Goal: Contribute content: Contribute content

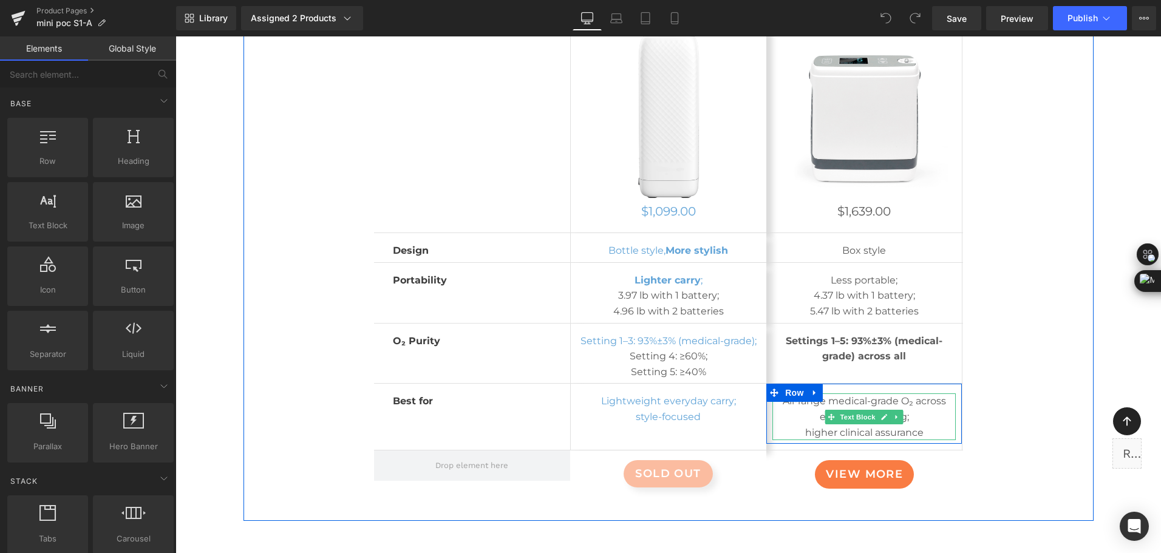
scroll to position [6801, 0]
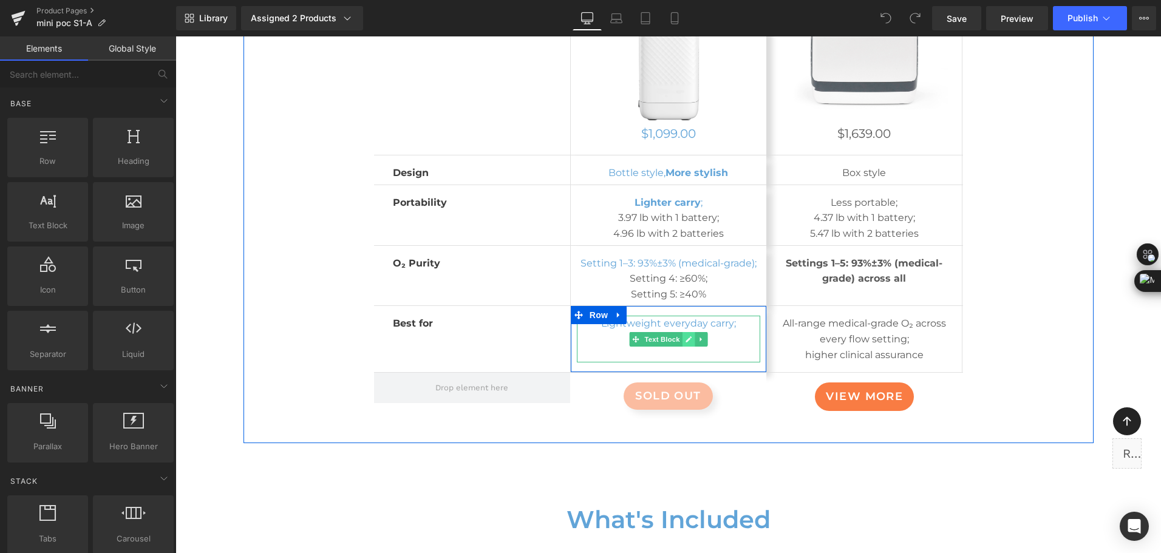
click at [686, 336] on icon at bounding box center [689, 339] width 6 height 6
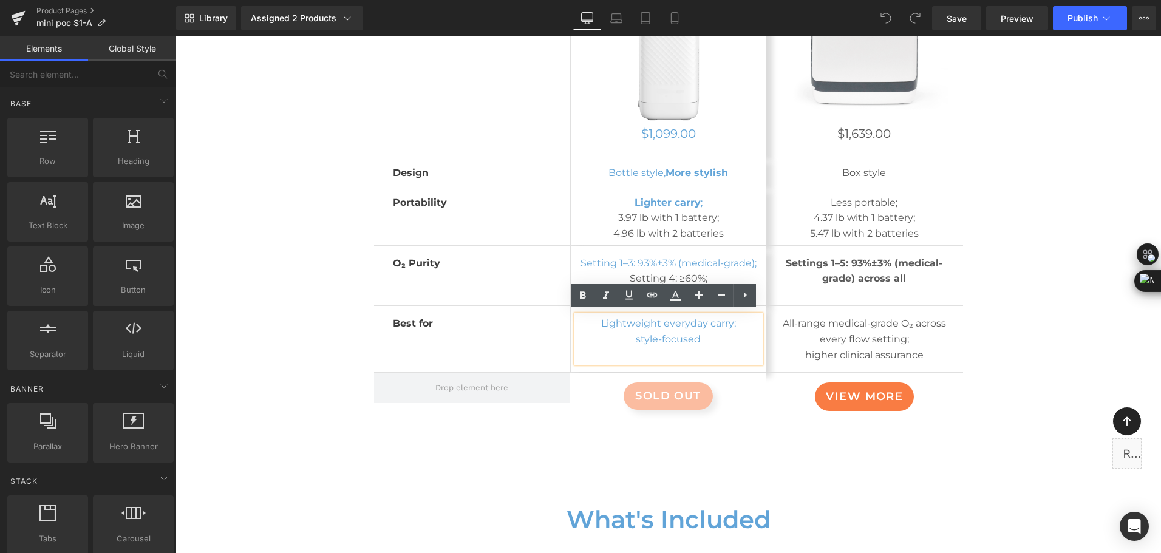
click at [686, 324] on p "Lightweight everyday carry;" at bounding box center [668, 324] width 183 height 16
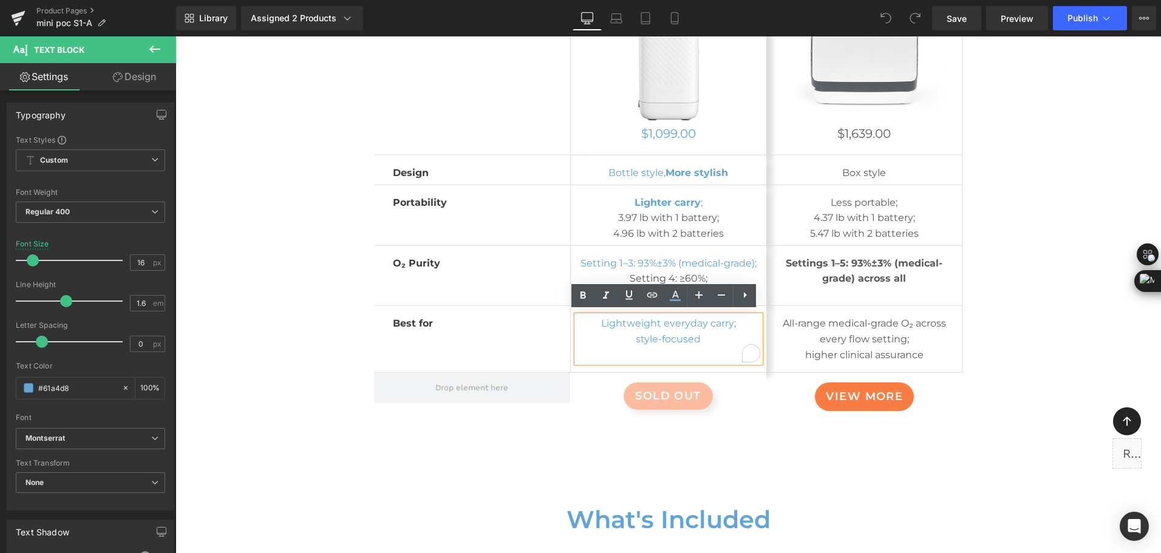
click at [686, 324] on p "Lightweight everyday carry;" at bounding box center [668, 324] width 183 height 16
click at [1030, 328] on div "Wellue POC Comparison Heading Row lightweight & stylish Button Image Row $1,099…" at bounding box center [669, 140] width 850 height 594
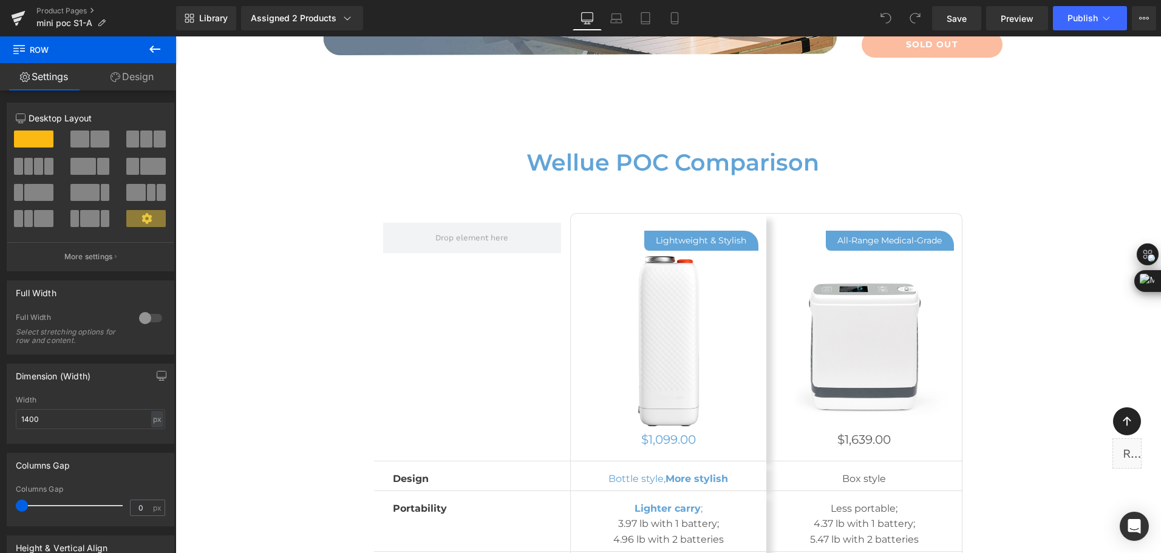
scroll to position [6680, 0]
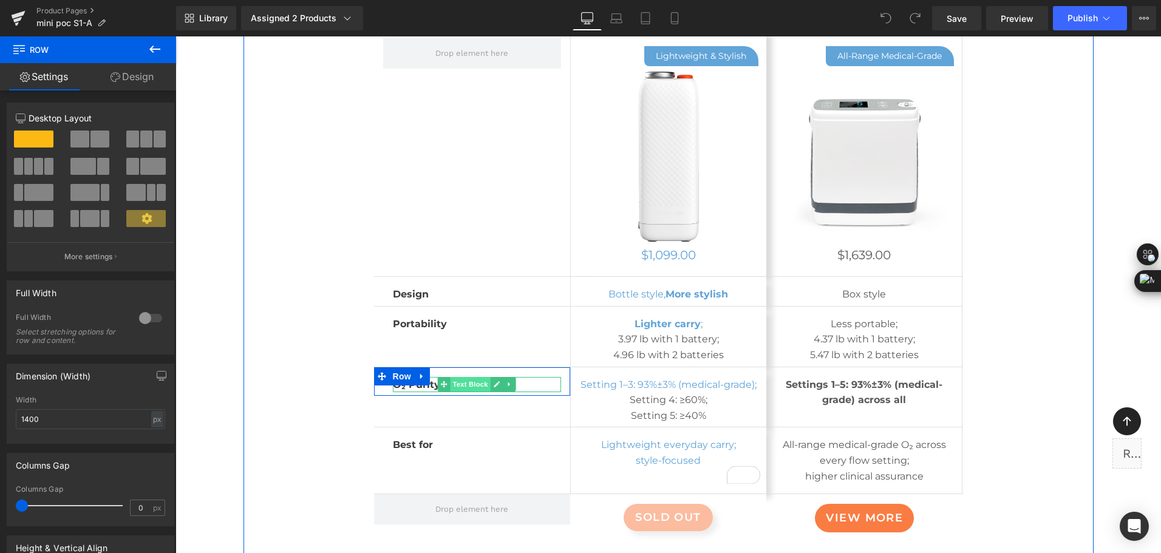
click at [482, 384] on span "Text Block" at bounding box center [471, 384] width 40 height 15
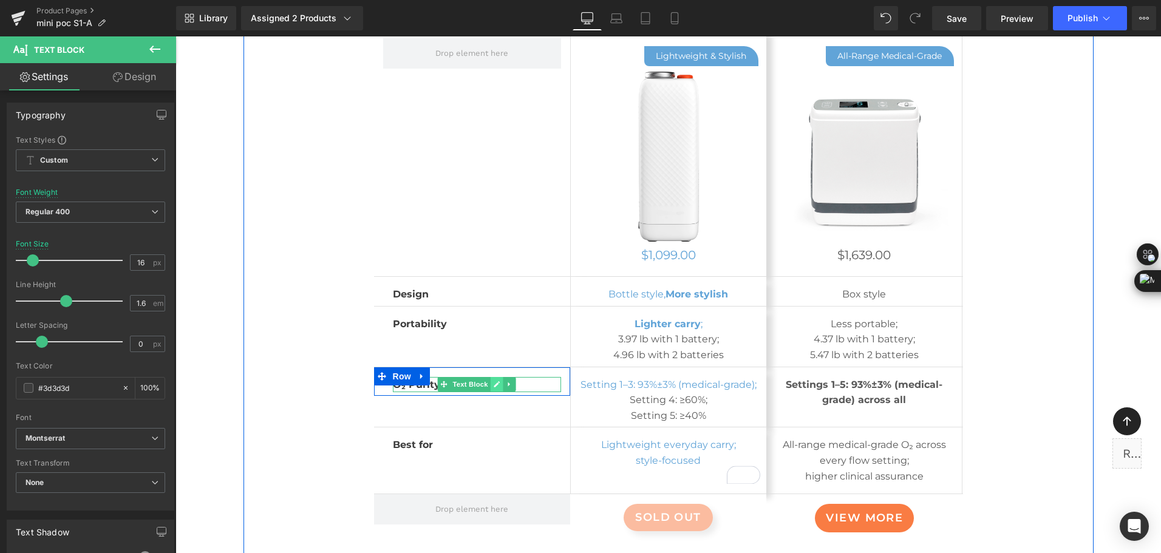
click at [494, 381] on icon at bounding box center [497, 384] width 7 height 7
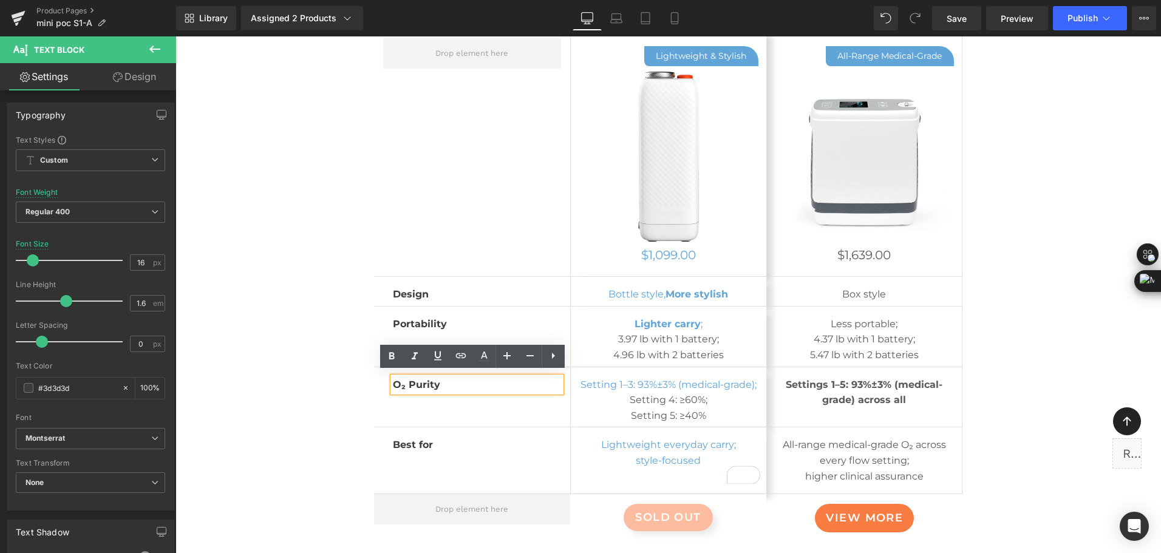
click at [414, 383] on b "O₂ Purity" at bounding box center [416, 385] width 47 height 12
drag, startPoint x: 398, startPoint y: 383, endPoint x: 389, endPoint y: 382, distance: 9.7
click at [393, 382] on b "O₂ Purity" at bounding box center [416, 385] width 47 height 12
copy b "O₂"
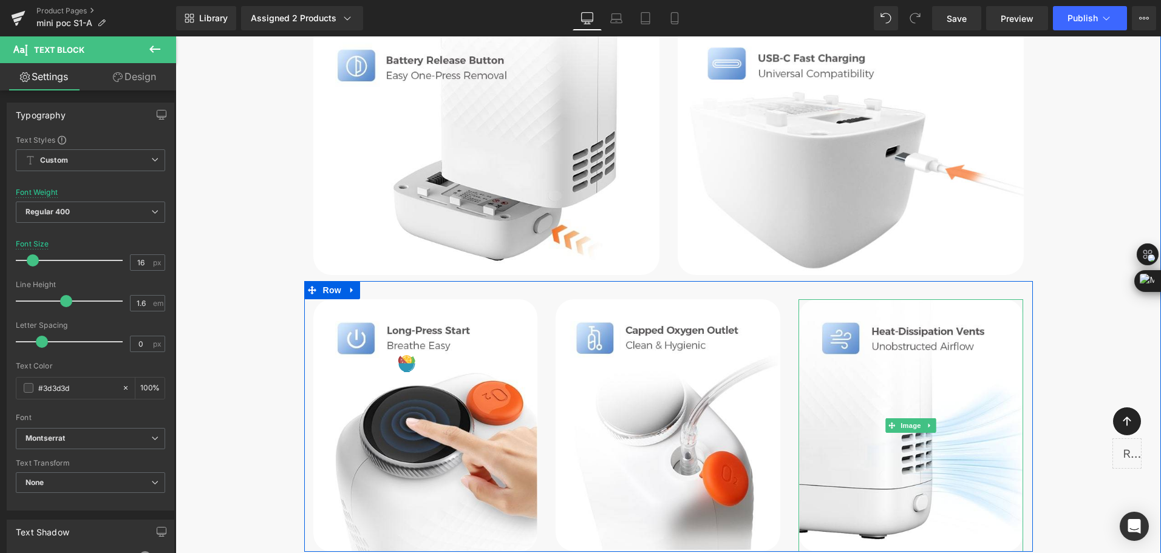
scroll to position [5315, 0]
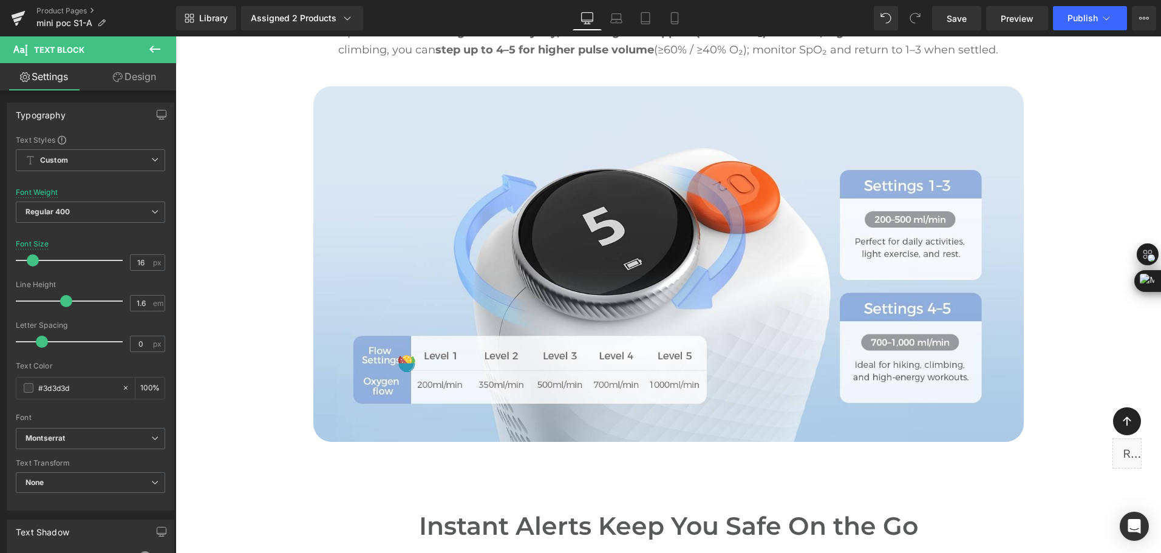
scroll to position [3461, 0]
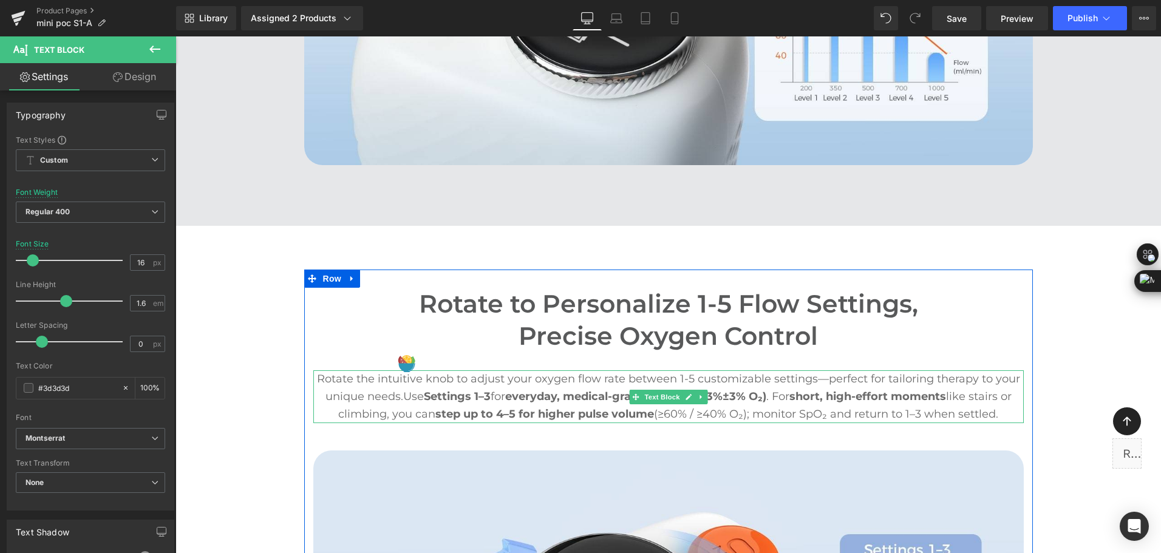
click at [532, 412] on strong "step up to 4–5 for higher pulse volume" at bounding box center [544, 413] width 219 height 13
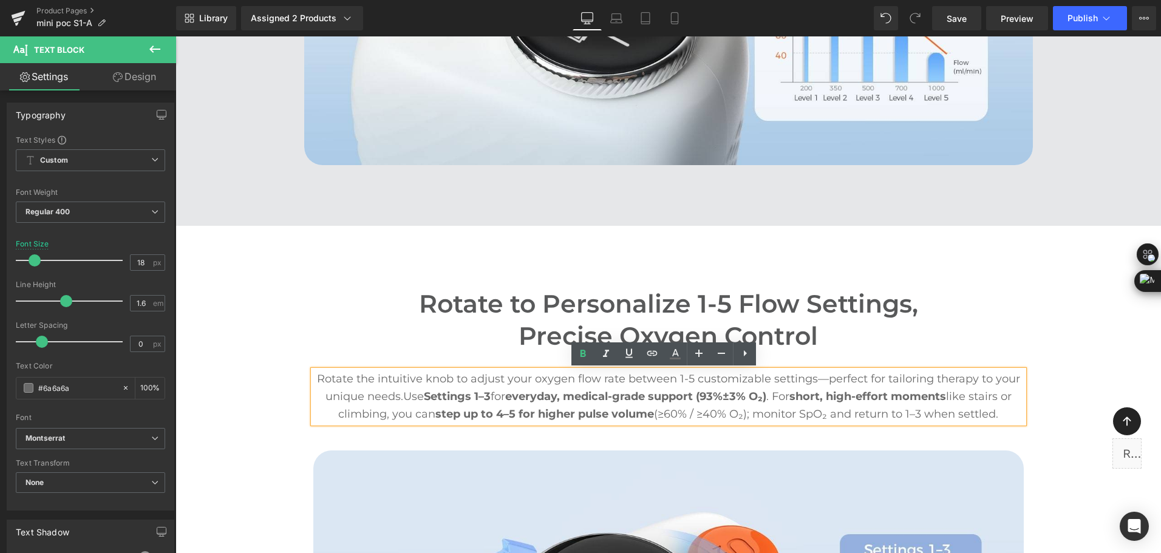
click at [832, 394] on strong "short, high-effort moments" at bounding box center [867, 396] width 157 height 13
drag, startPoint x: 771, startPoint y: 396, endPoint x: 383, endPoint y: 410, distance: 388.9
click at [383, 410] on span "Use Settings 1–3 for everyday, medical-grade support (93%±3% O₂) . For short, h…" at bounding box center [674, 405] width 673 height 31
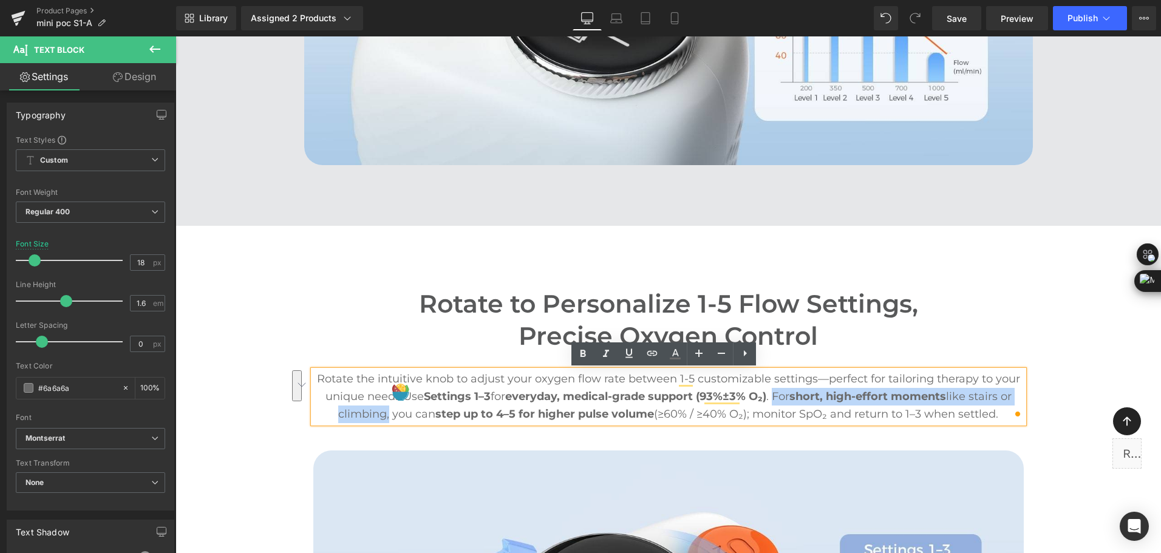
copy span "For short, high-effort moments like stairs or climbing"
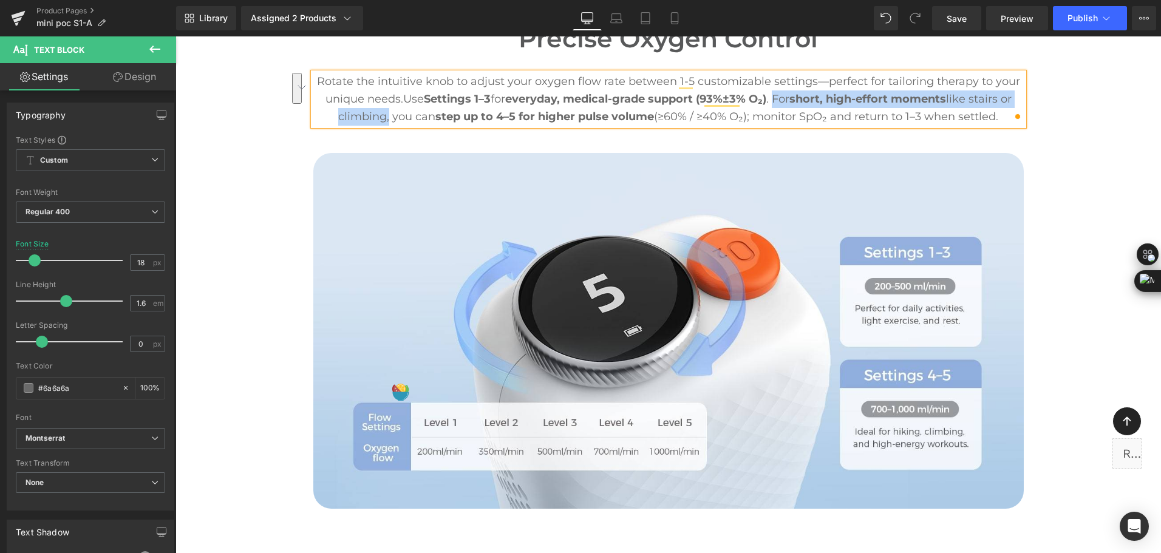
scroll to position [3765, 0]
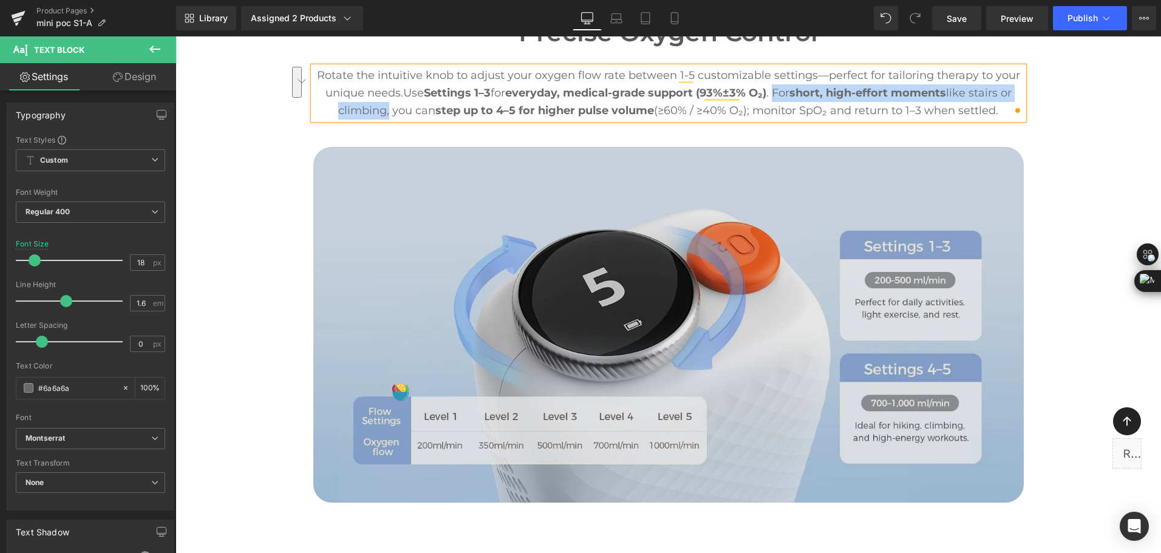
scroll to position [3765, 0]
click at [524, 239] on img at bounding box center [668, 325] width 710 height 356
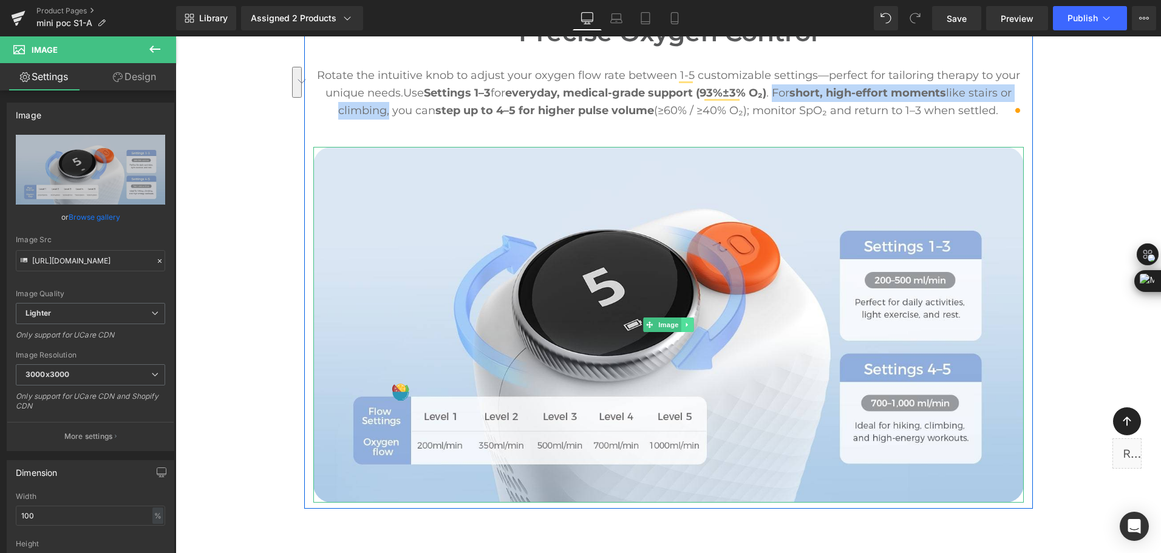
click at [686, 323] on icon at bounding box center [687, 324] width 7 height 7
click at [678, 324] on icon at bounding box center [681, 324] width 7 height 7
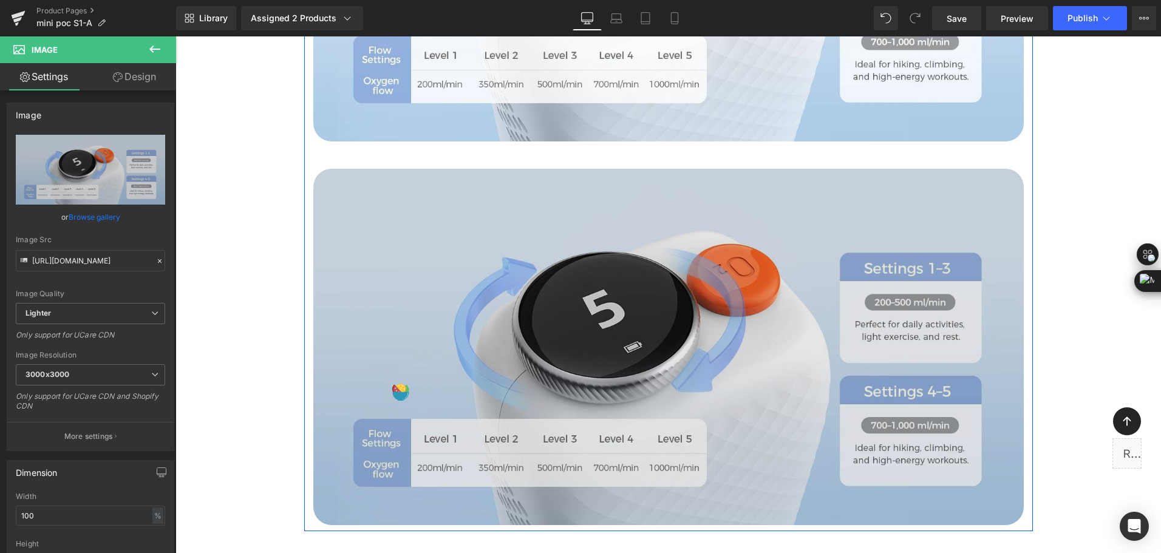
scroll to position [4210, 0]
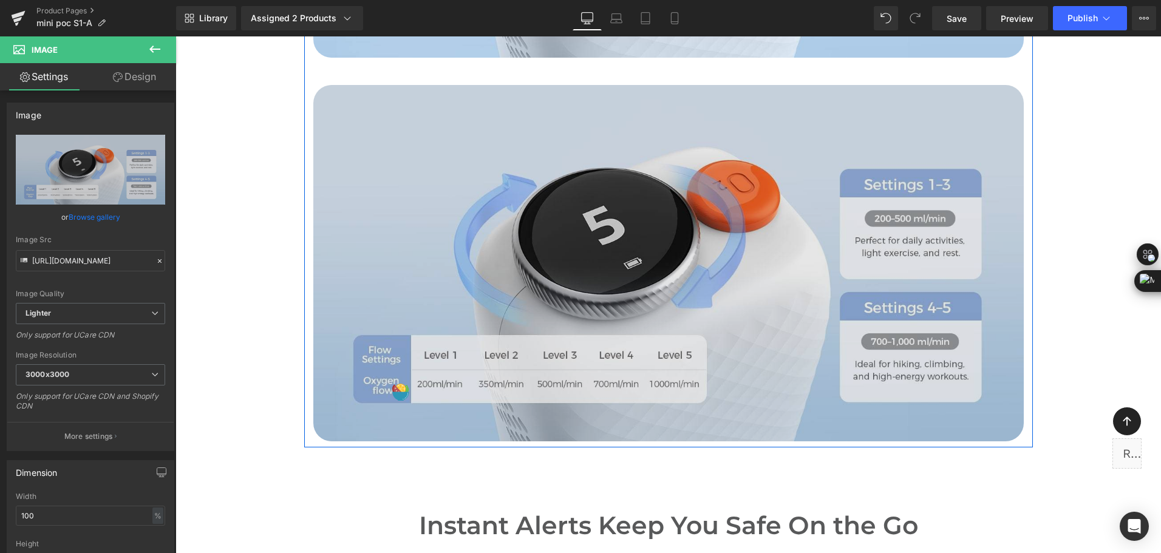
click at [556, 121] on img at bounding box center [668, 263] width 710 height 356
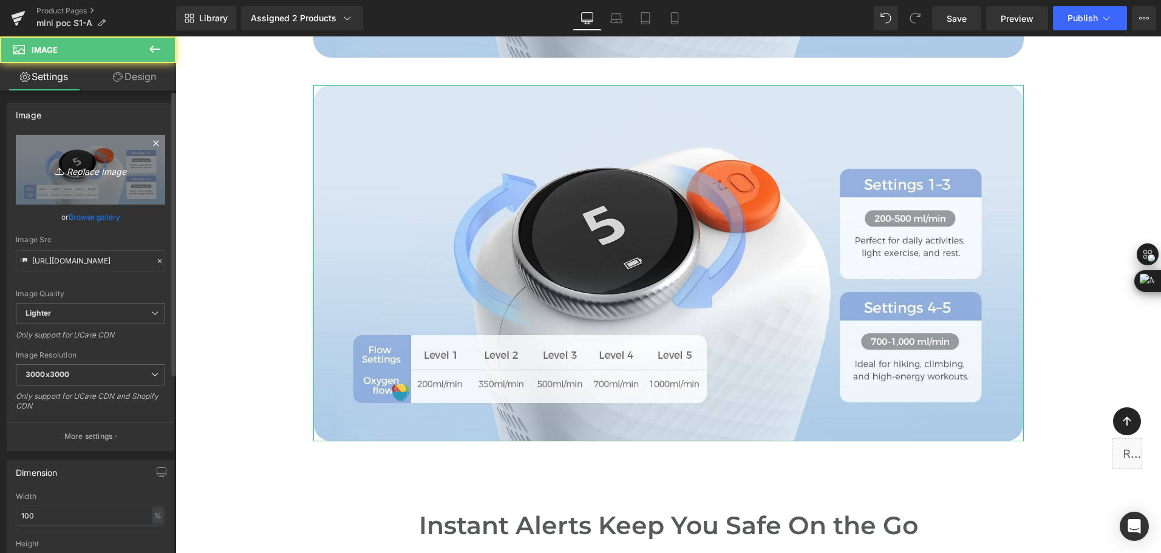
click at [106, 175] on icon "Replace Image" at bounding box center [90, 169] width 97 height 15
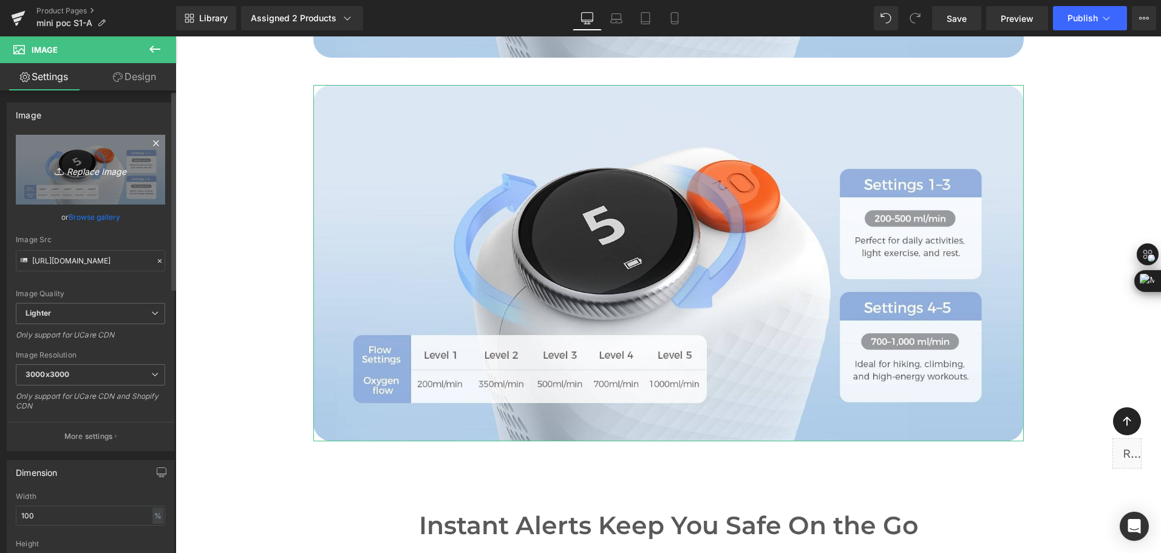
type input "C:\fakepath\travel o2 concentrator with 5 adjustable flow settings-4.png"
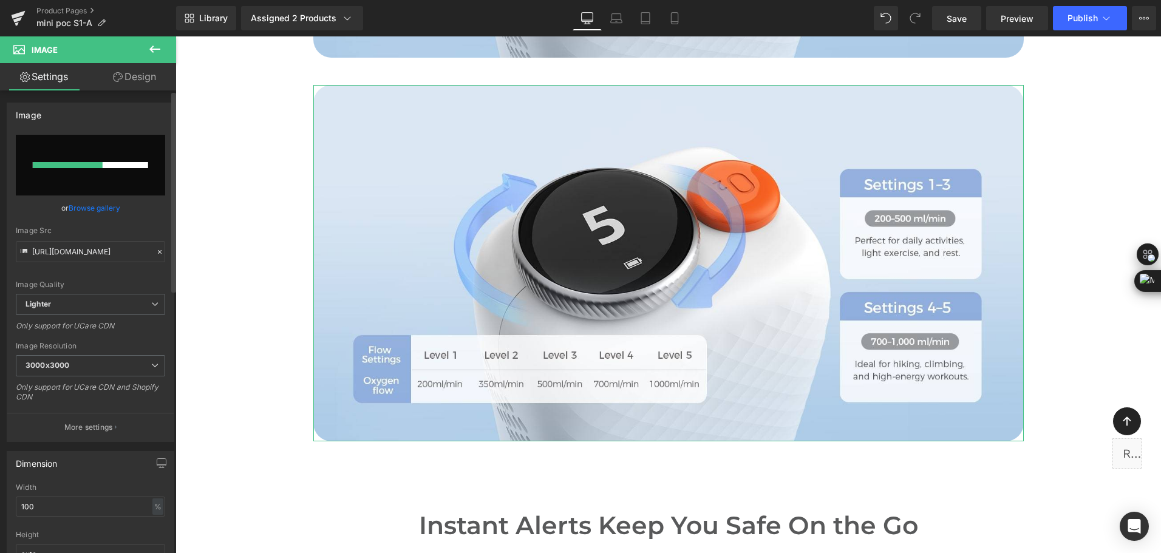
click at [155, 256] on icon at bounding box center [159, 252] width 9 height 9
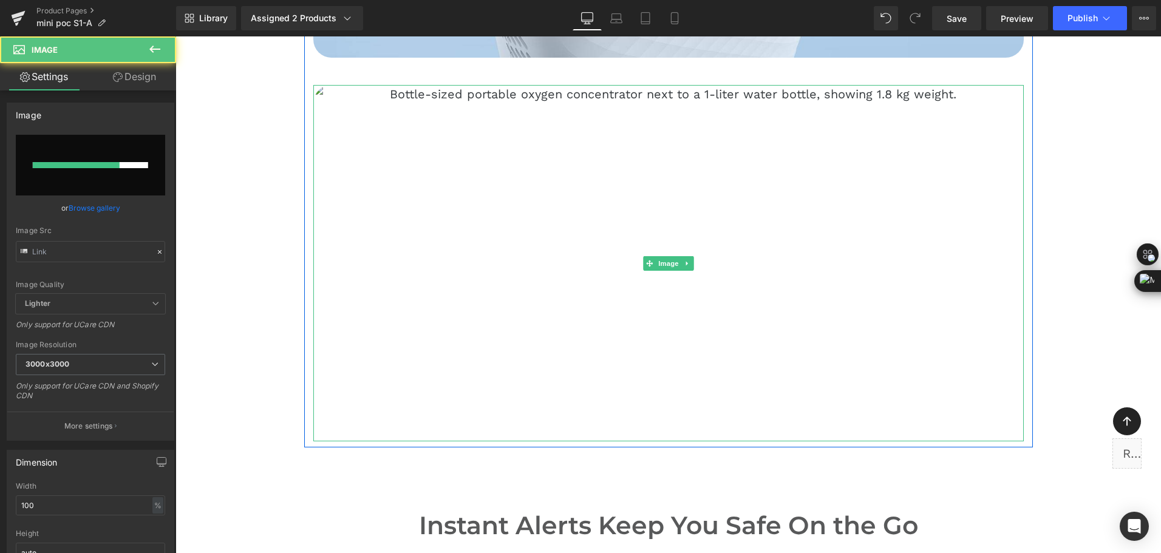
click at [690, 261] on img at bounding box center [668, 263] width 710 height 356
click at [684, 265] on icon at bounding box center [687, 263] width 7 height 7
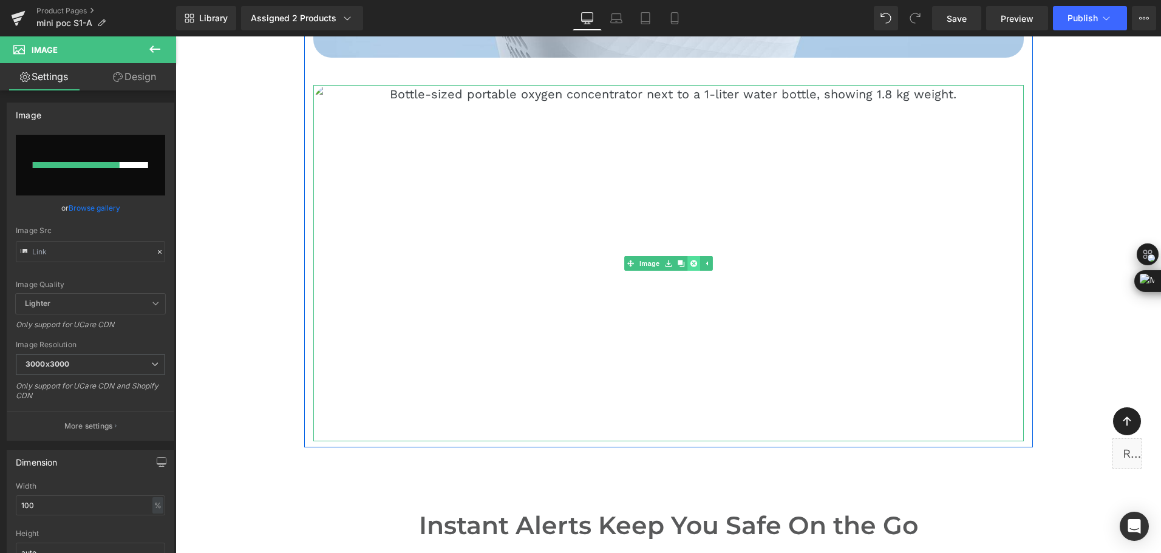
click at [690, 266] on icon at bounding box center [693, 263] width 7 height 7
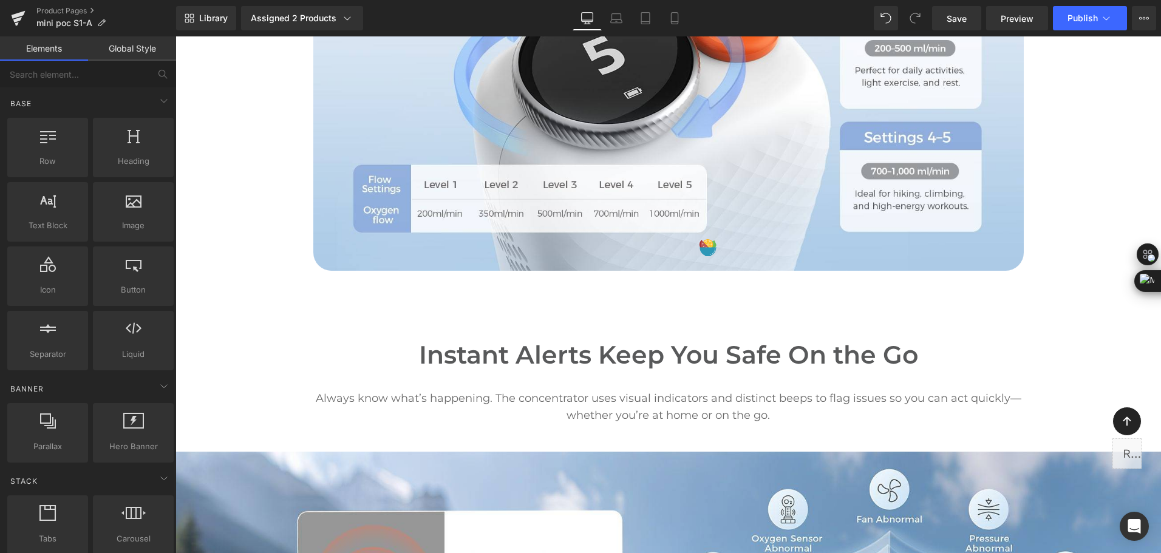
scroll to position [3846, 0]
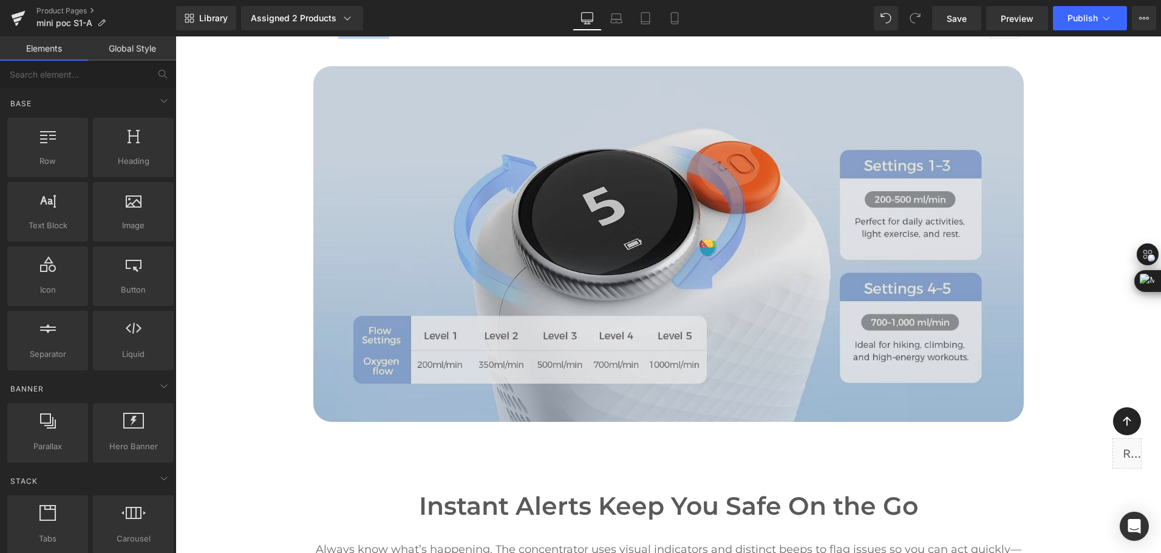
click at [726, 243] on img at bounding box center [668, 244] width 710 height 356
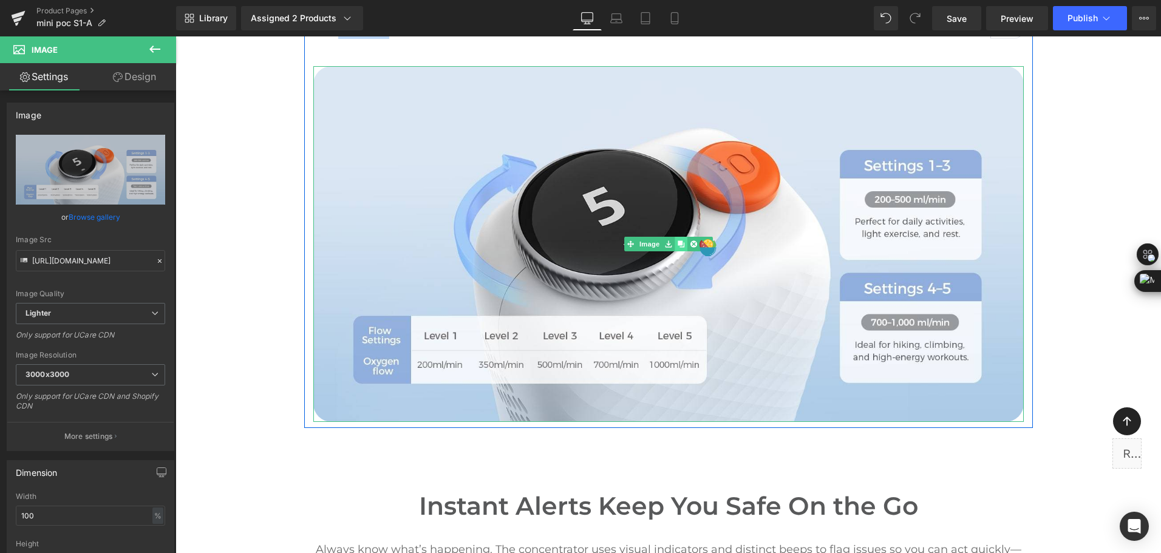
click at [676, 249] on link at bounding box center [681, 244] width 13 height 15
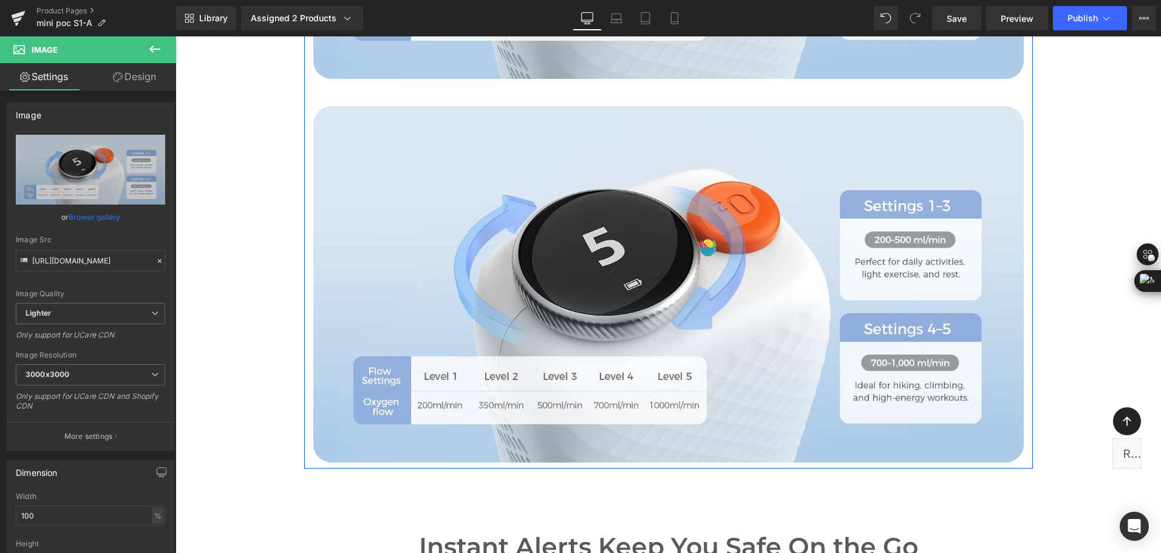
scroll to position [4210, 0]
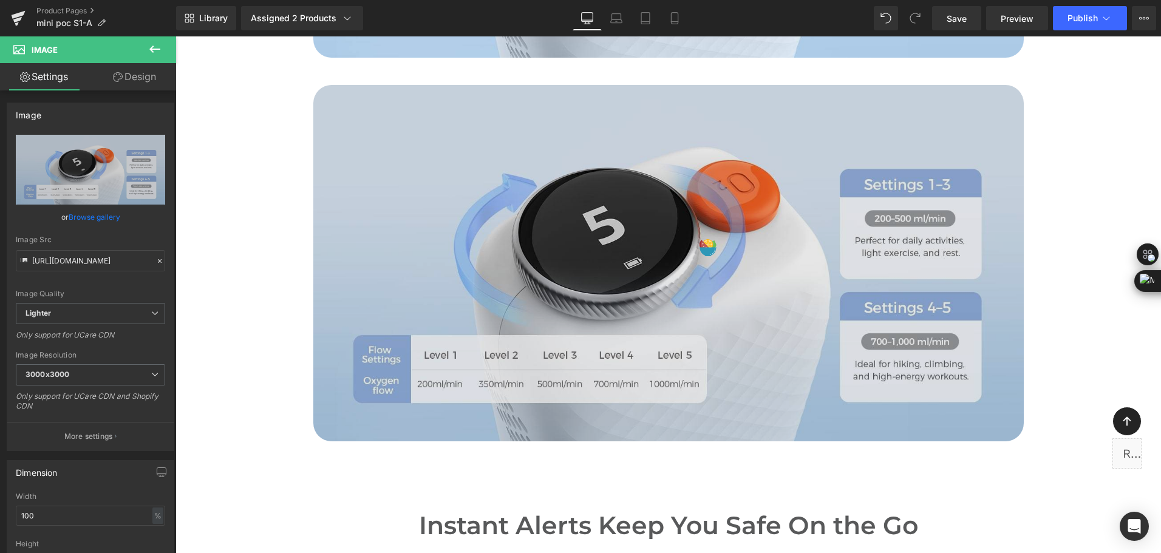
click at [420, 185] on img at bounding box center [668, 263] width 710 height 356
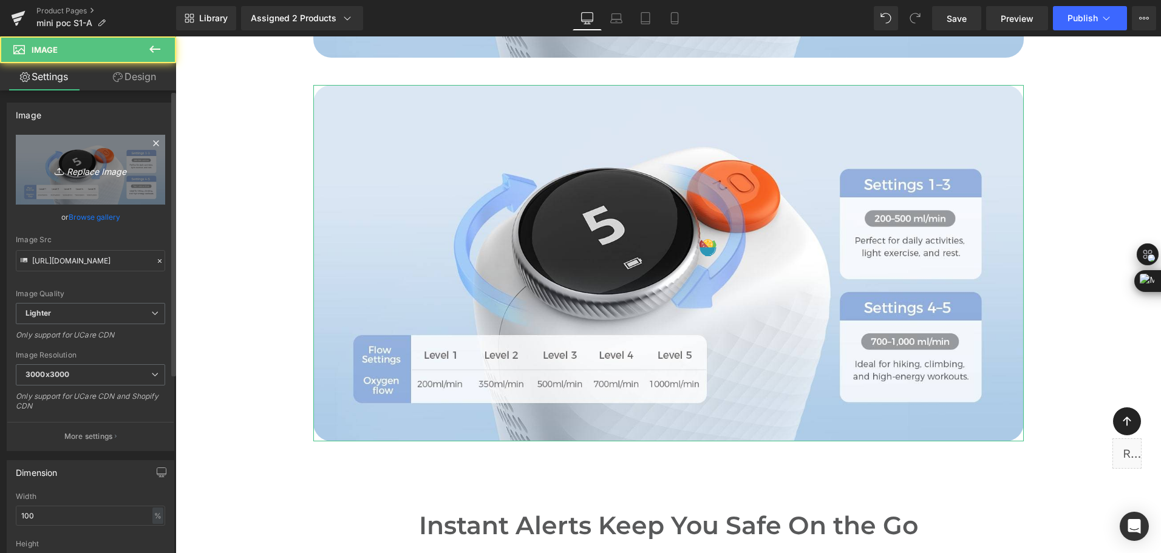
click at [117, 173] on icon "Replace Image" at bounding box center [90, 169] width 97 height 15
type input "C:\fakepath\travel o2 concentrator with 5 adjustable flow settings-4.jpg"
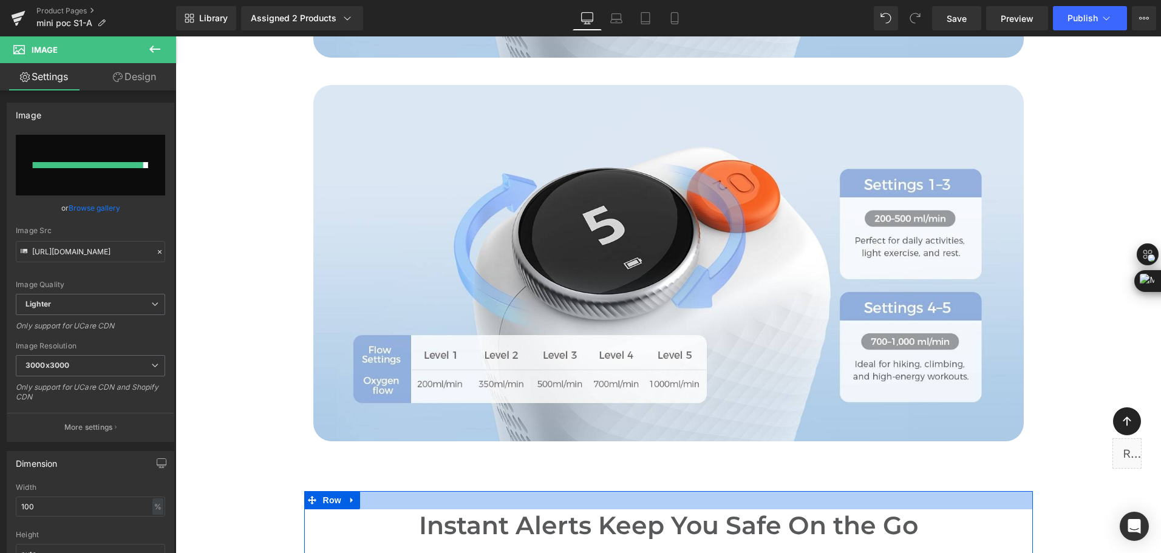
type input "[URL][DOMAIN_NAME]"
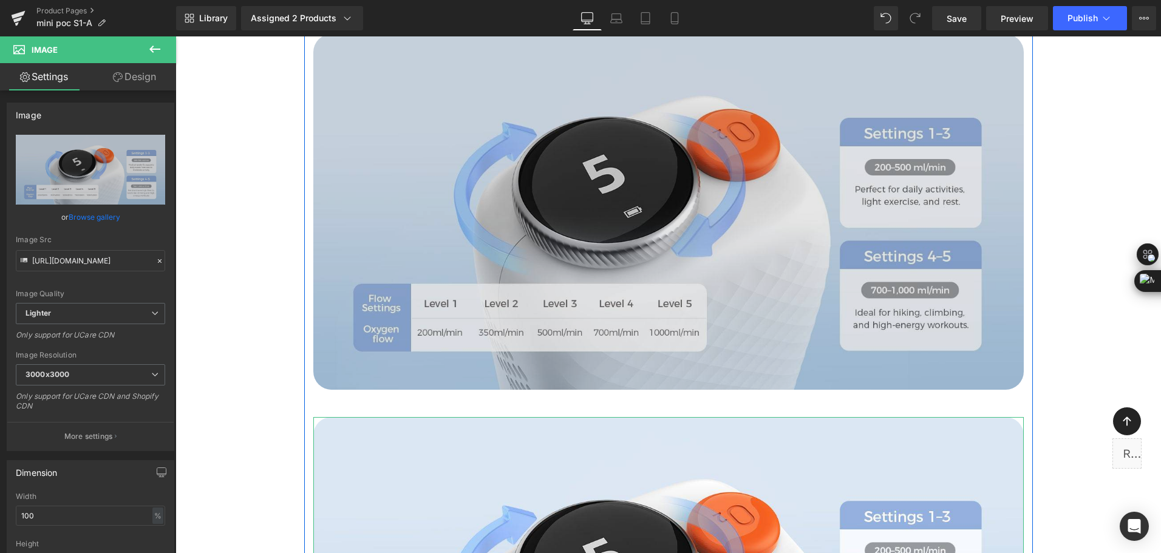
scroll to position [3846, 0]
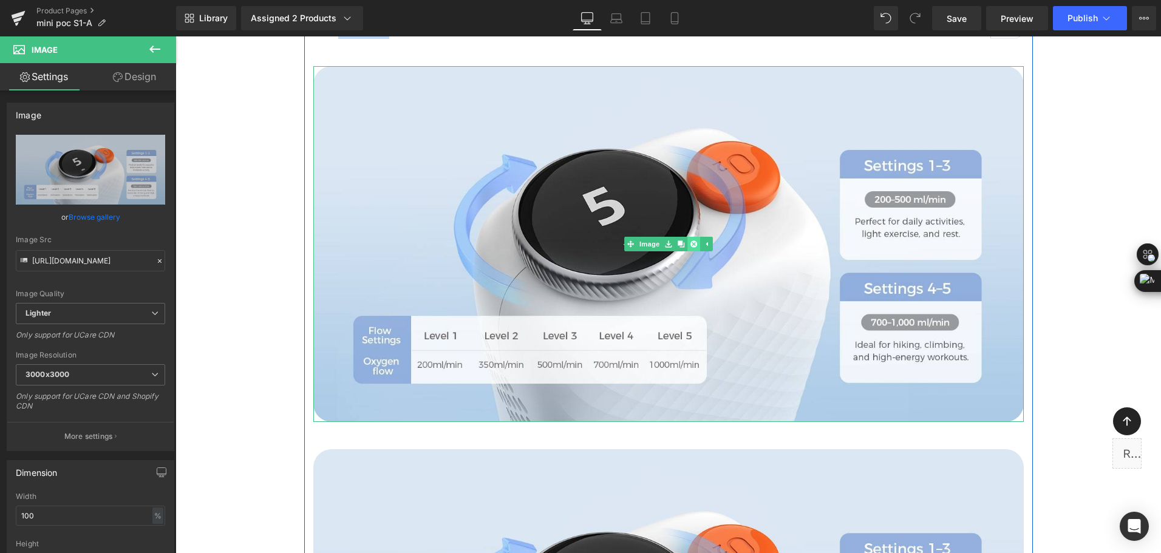
click at [691, 237] on link at bounding box center [693, 244] width 13 height 15
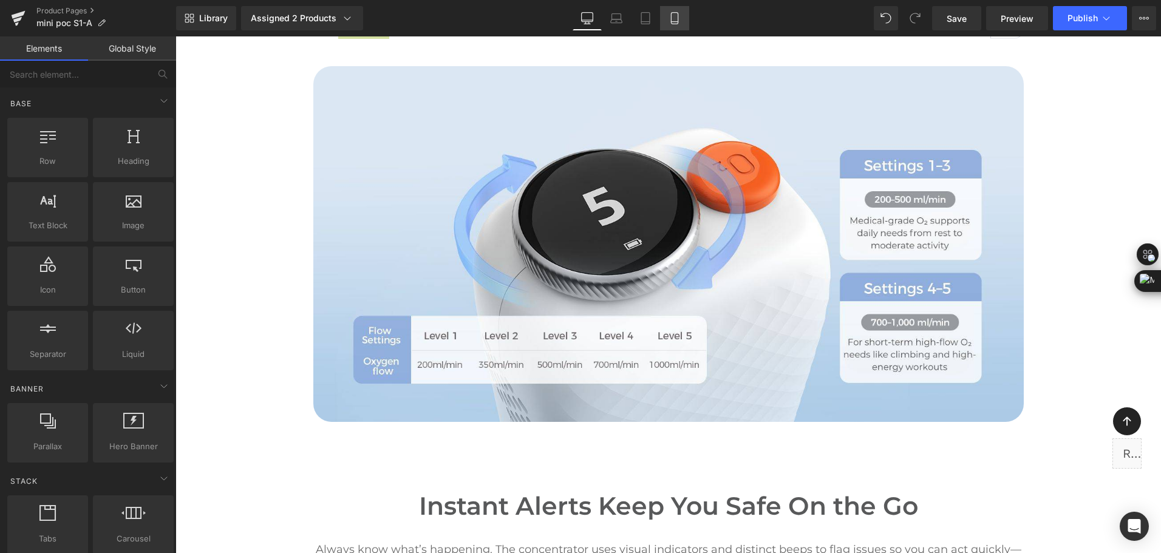
click at [678, 22] on icon at bounding box center [674, 22] width 7 height 0
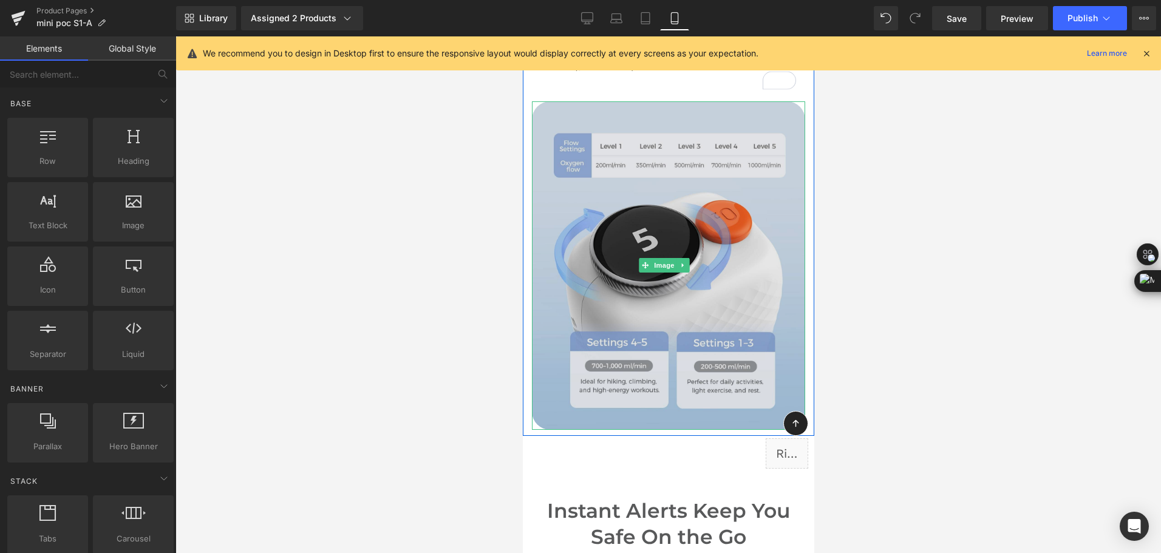
scroll to position [4457, 0]
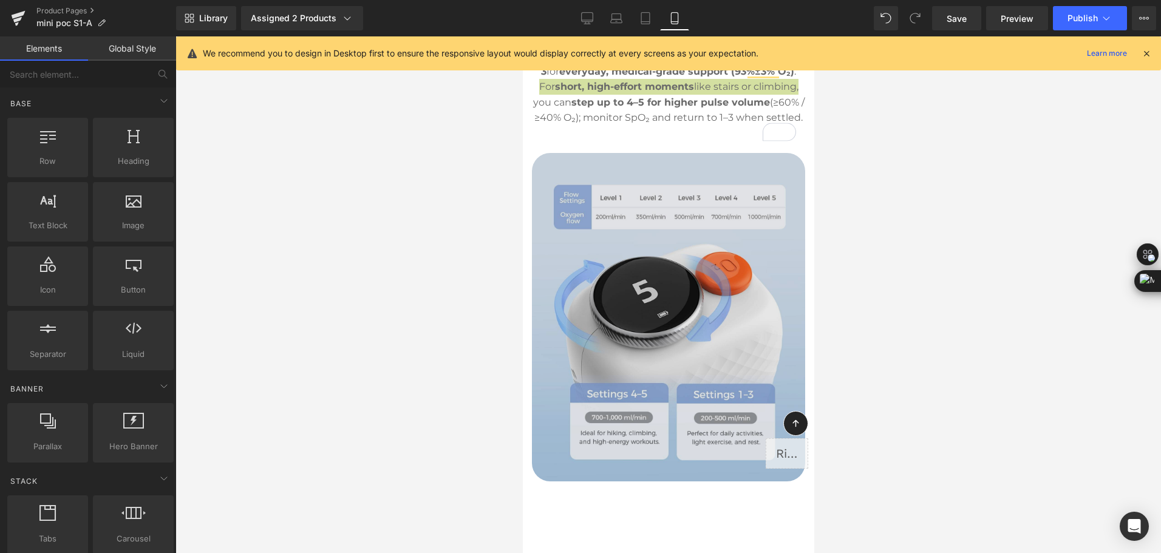
scroll to position [4457, 0]
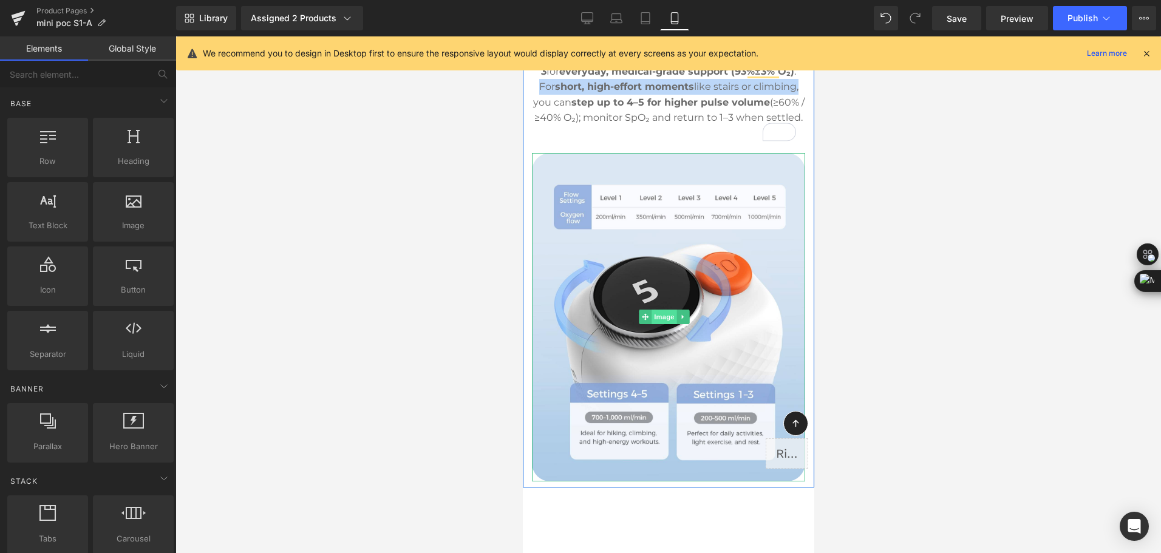
drag, startPoint x: 672, startPoint y: 286, endPoint x: 675, endPoint y: 304, distance: 18.0
click at [672, 286] on img at bounding box center [667, 317] width 273 height 329
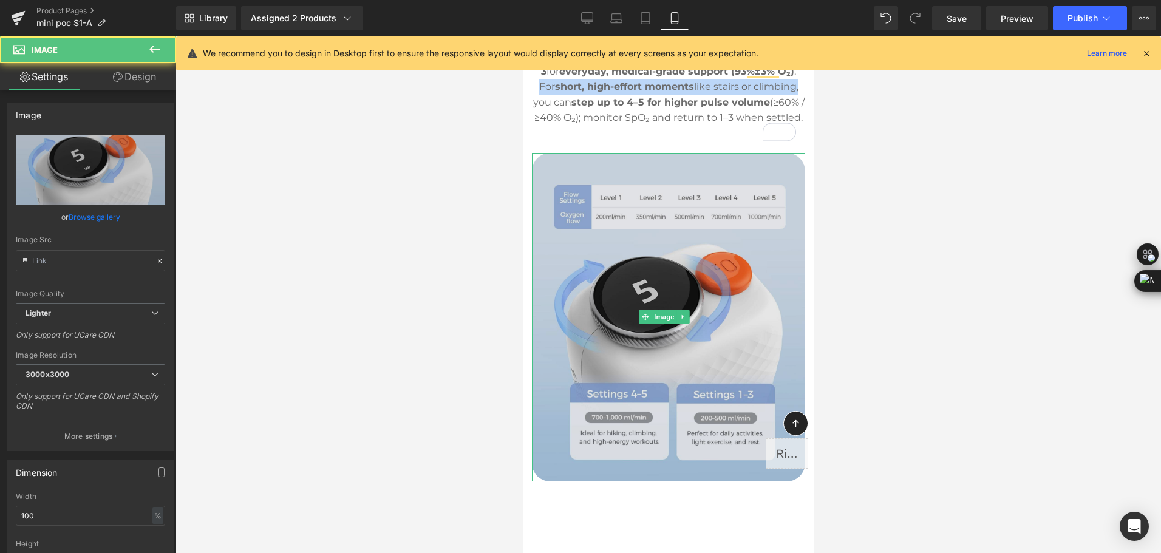
type input "https://ucarecdn.com/12021e5e-45db-442e-84b9-642914e05e6a/-/format/auto/-/previ…"
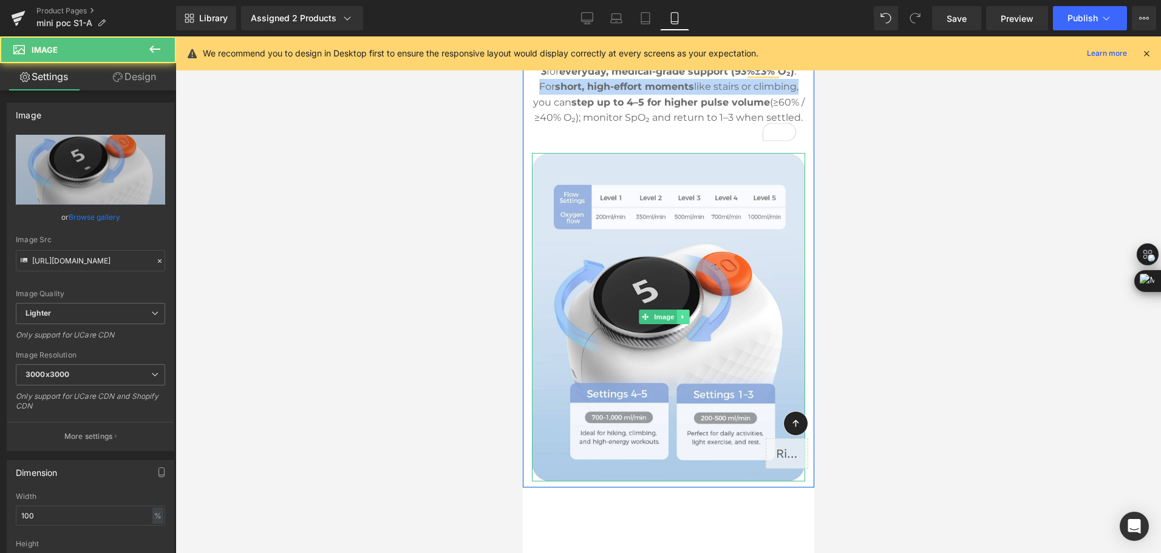
click at [683, 315] on icon at bounding box center [682, 317] width 2 height 4
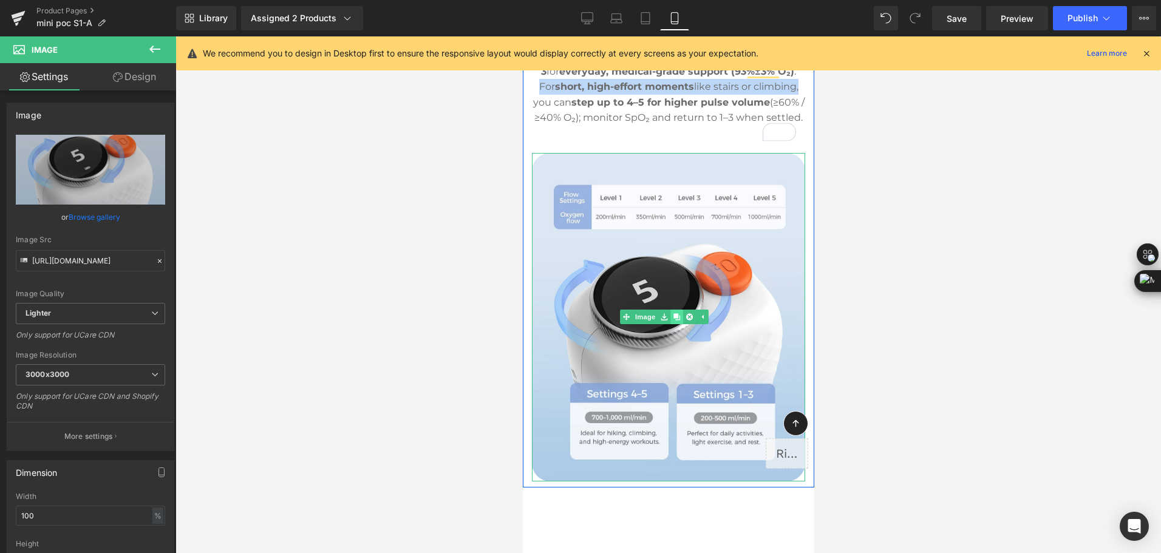
click at [677, 314] on icon at bounding box center [676, 317] width 7 height 7
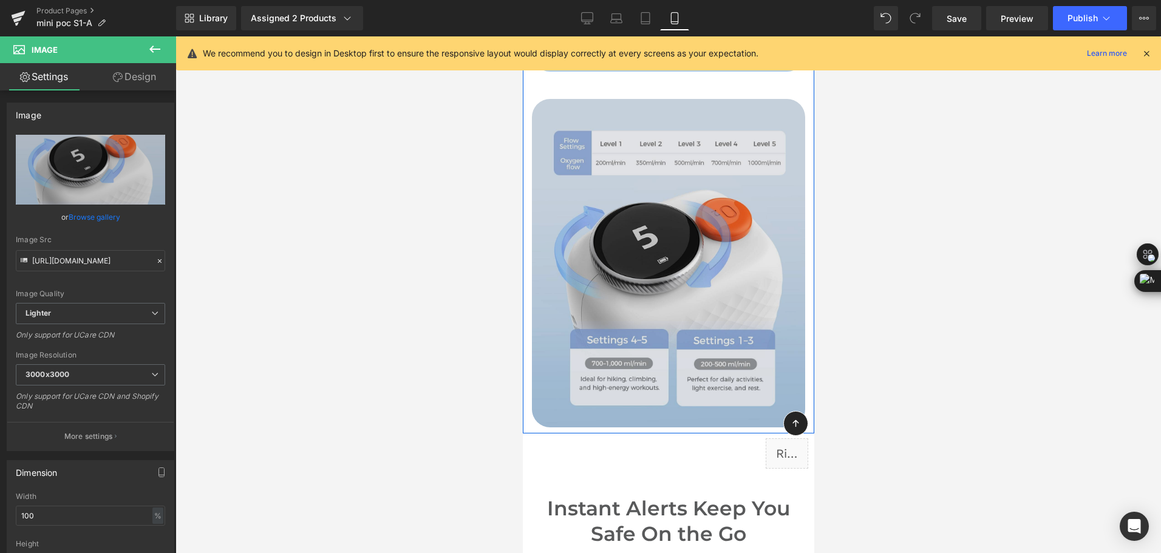
scroll to position [4868, 0]
click at [640, 202] on img at bounding box center [667, 262] width 273 height 329
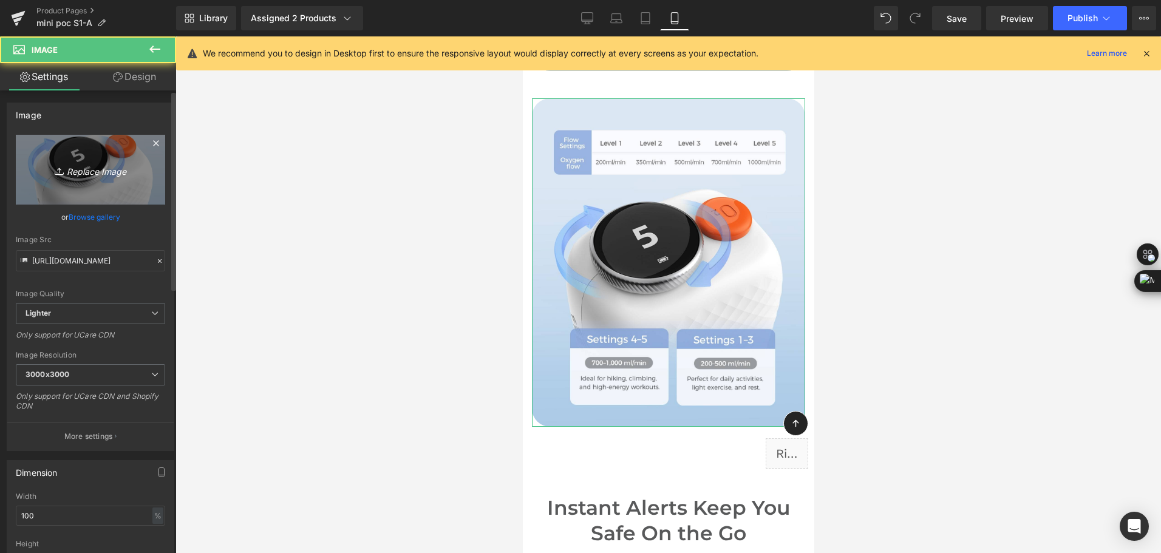
click at [103, 172] on icon "Replace Image" at bounding box center [90, 169] width 97 height 15
type input "C:\fakepath\mini pulse dose portable oxygen concentrator with 5 adjustable flow…"
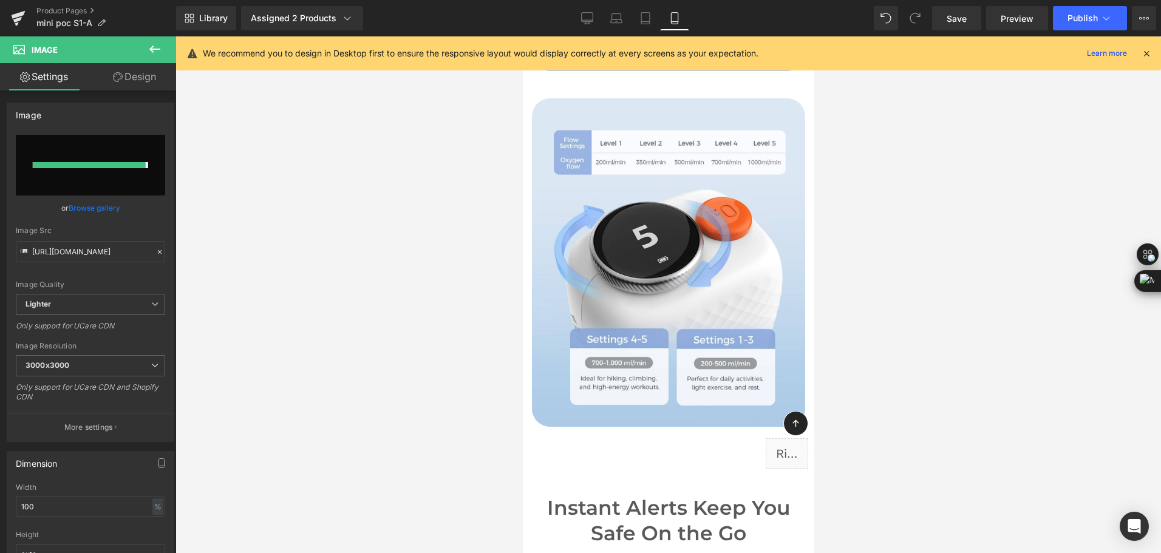
type input "https://ucarecdn.com/c458b6d8-d1d3-4a76-af37-c8c90033abdb/-/format/auto/-/previ…"
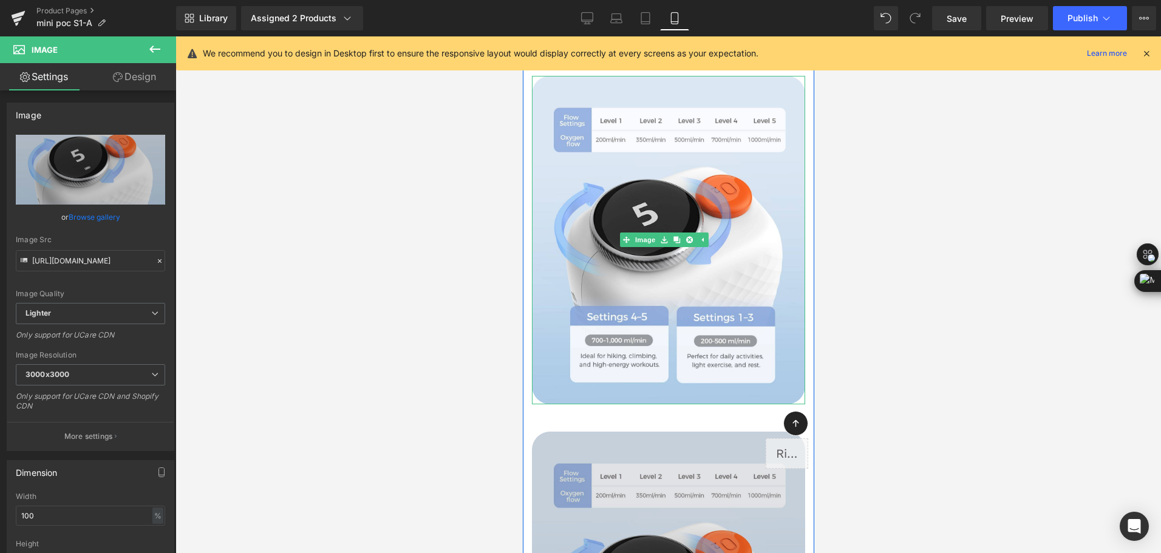
scroll to position [4382, 0]
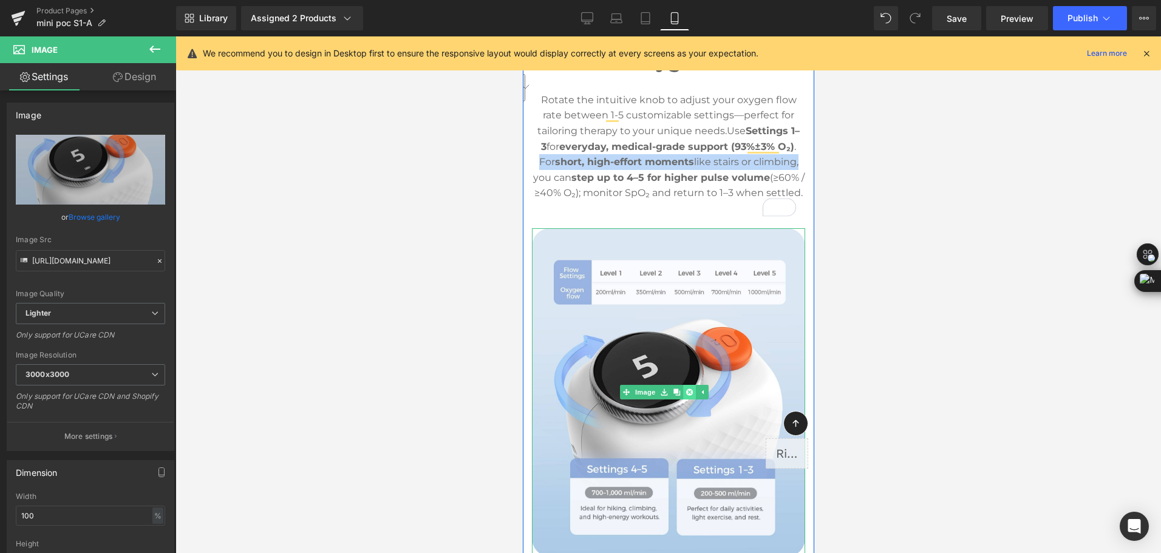
click at [691, 389] on icon at bounding box center [688, 392] width 7 height 7
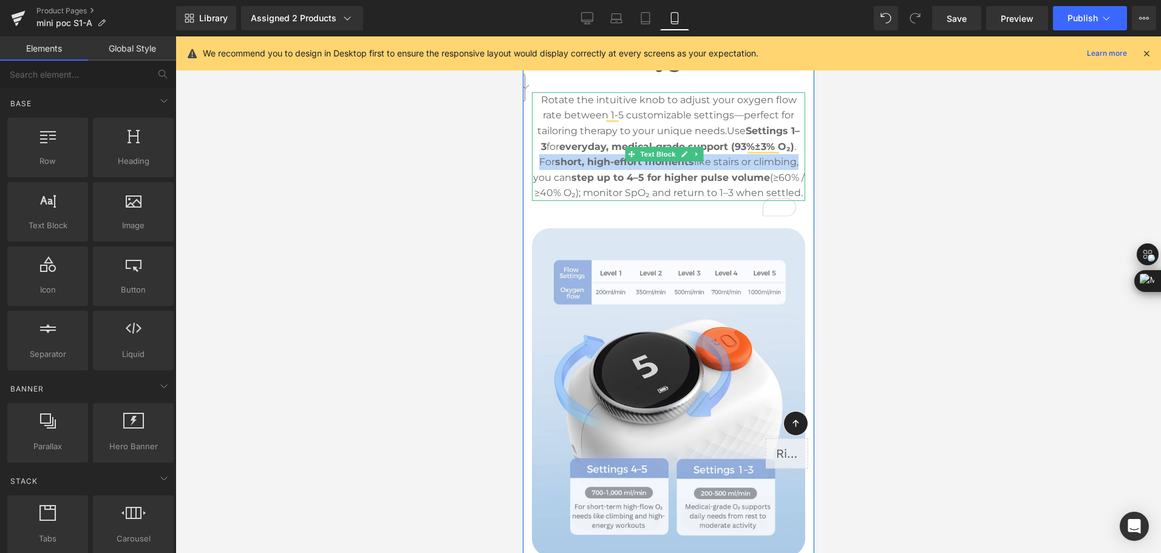
click at [653, 153] on p "Rotate the intuitive knob to adjust your oxygen flow rate between 1-5 customiza…" at bounding box center [667, 146] width 273 height 109
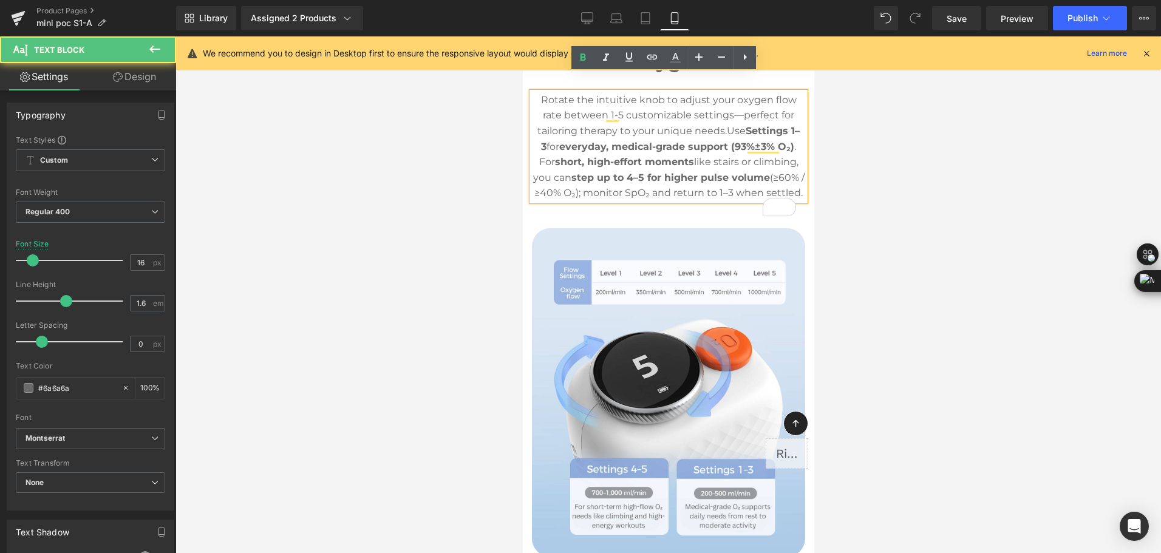
click at [629, 154] on span "Use Settings 1–3 for everyday, medical-grade support (93%±3% O₂) . For short, h…" at bounding box center [668, 161] width 271 height 73
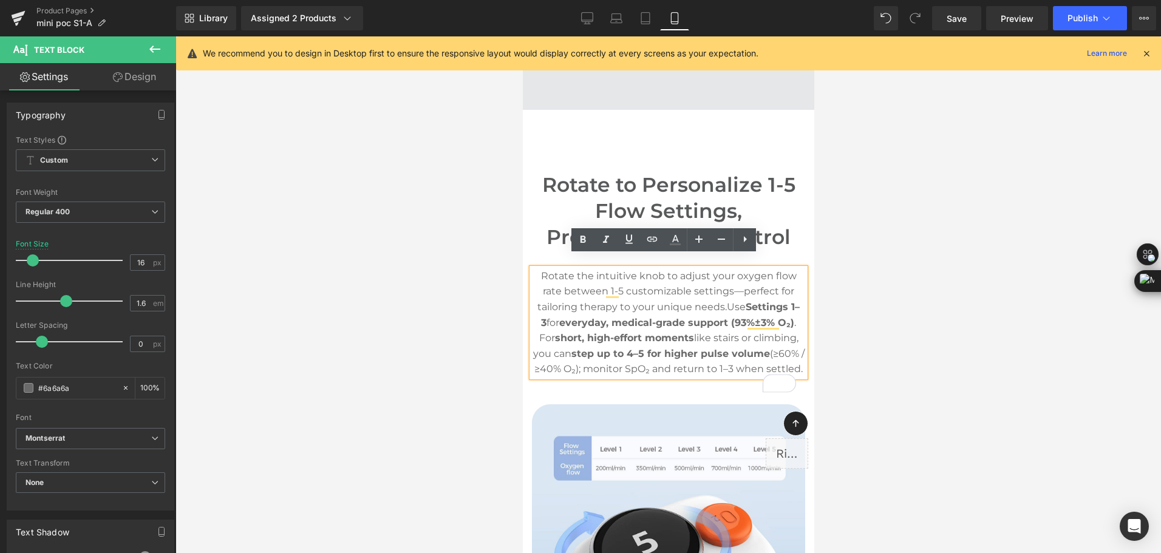
scroll to position [4200, 0]
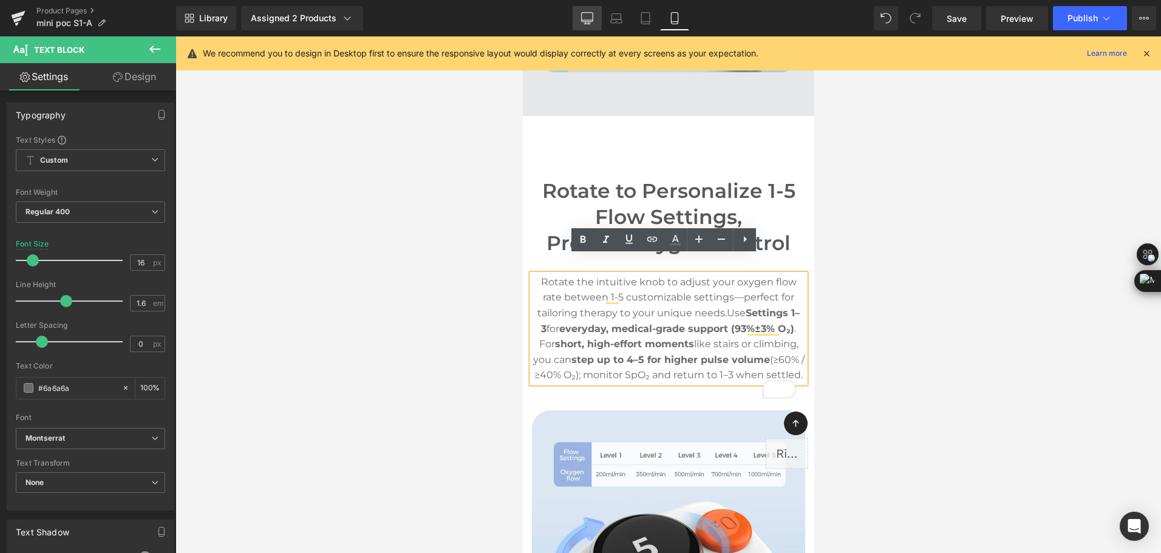
click at [590, 26] on link "Desktop" at bounding box center [587, 18] width 29 height 24
type input "18"
type input "100"
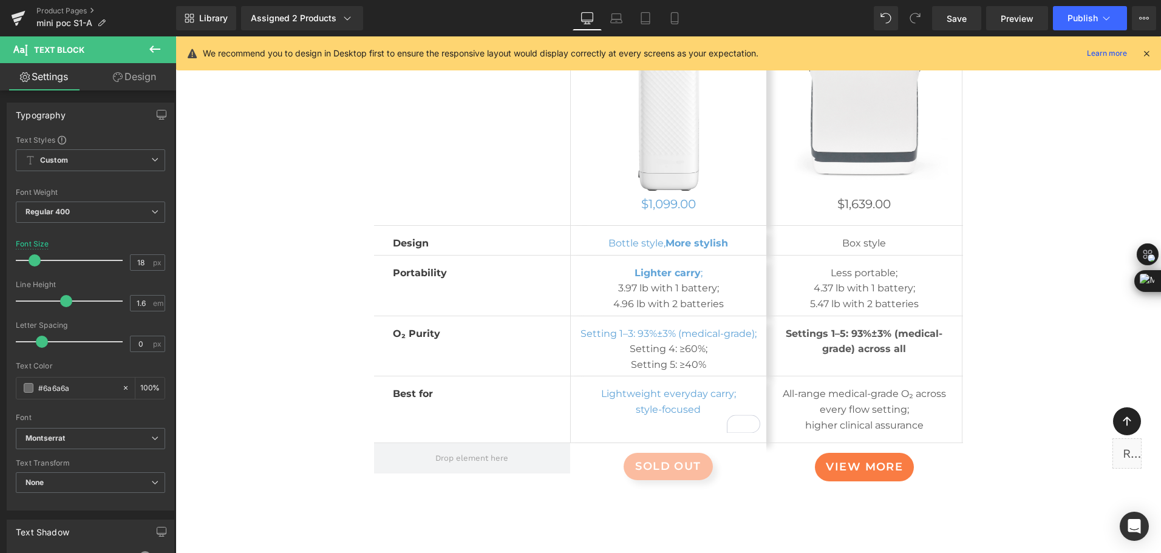
scroll to position [6733, 0]
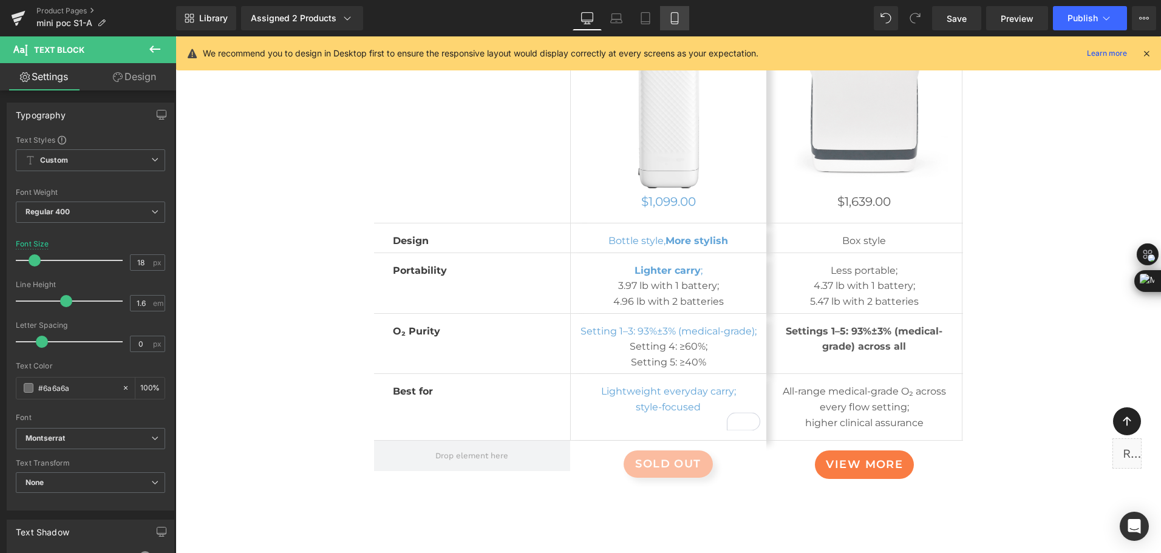
click at [681, 21] on link "Mobile" at bounding box center [674, 18] width 29 height 24
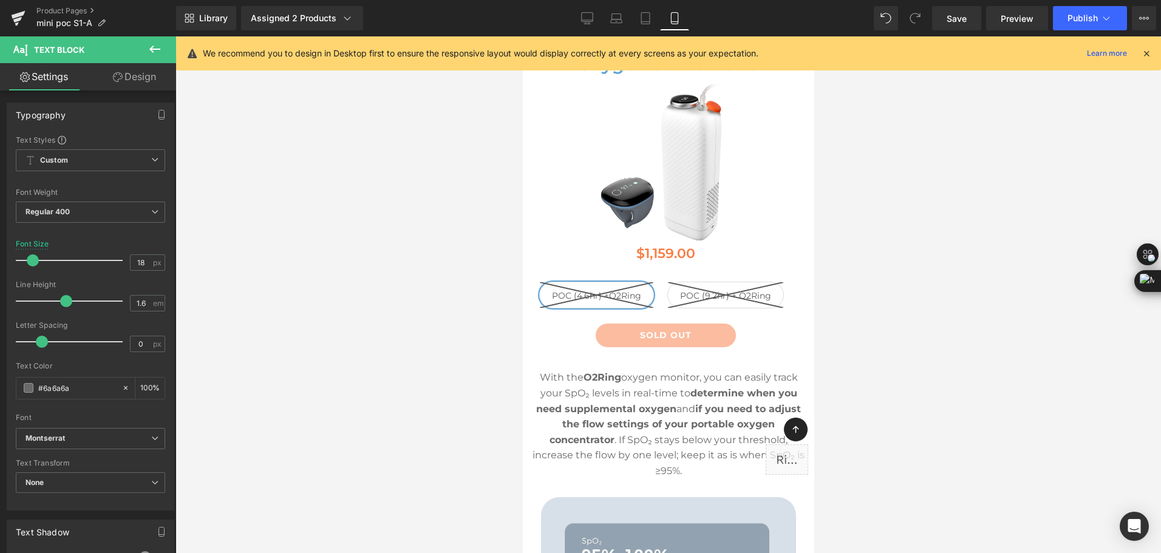
type input "16"
type input "100"
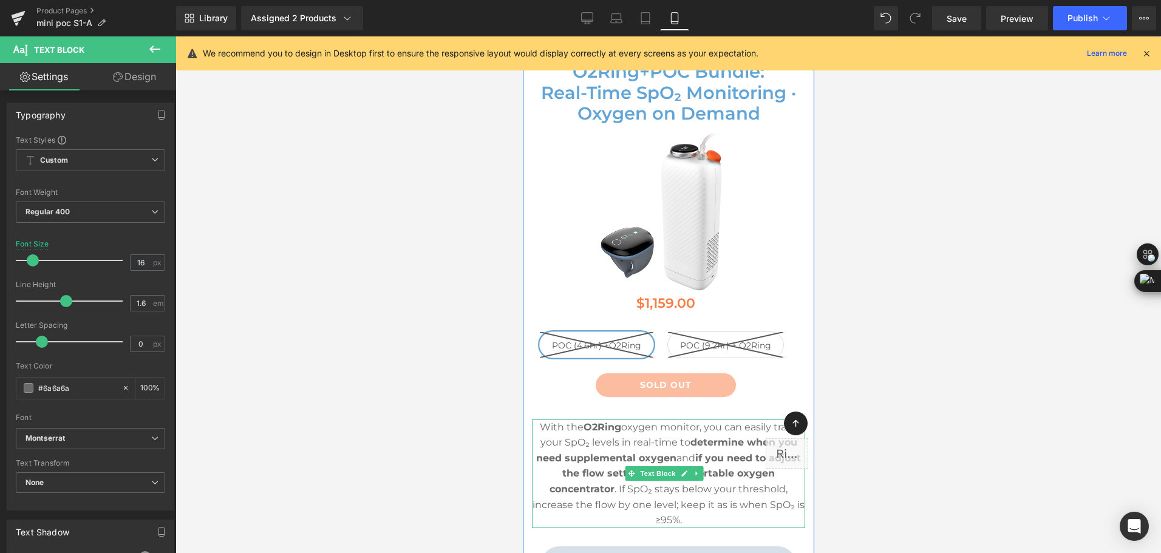
scroll to position [6431, 0]
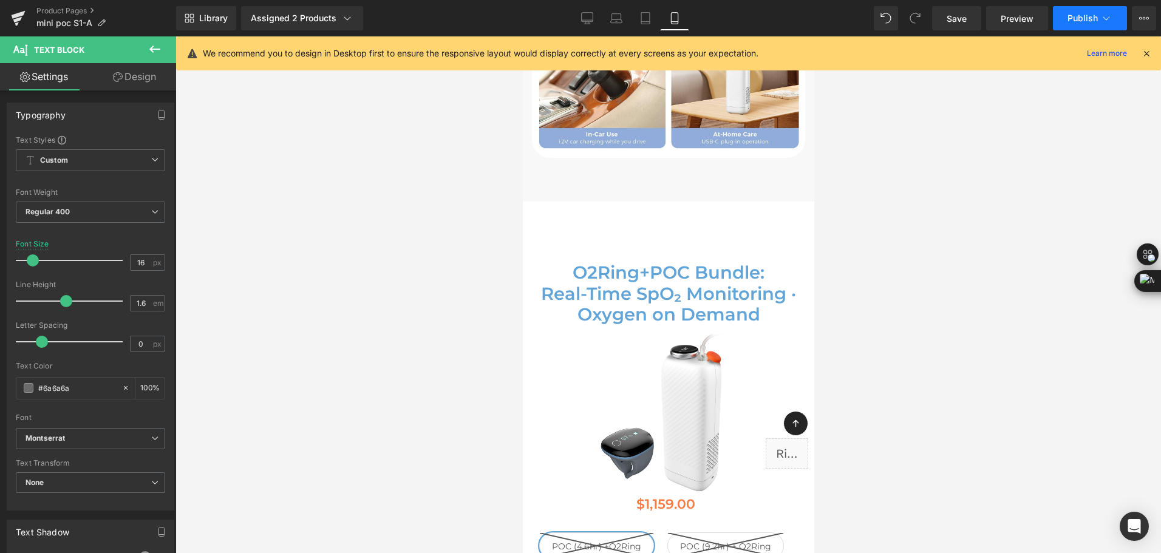
click at [1102, 10] on button "Publish" at bounding box center [1090, 18] width 74 height 24
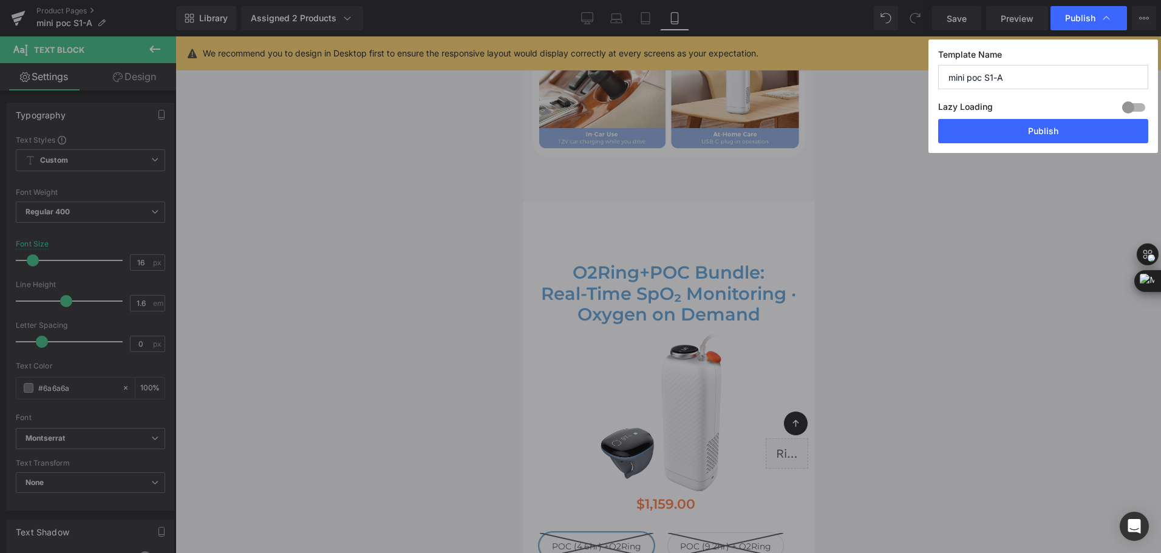
click at [1069, 117] on div "Lazy Loading Build Upgrade plan to unlock" at bounding box center [1043, 109] width 210 height 20
click at [1068, 126] on button "Publish" at bounding box center [1043, 131] width 210 height 24
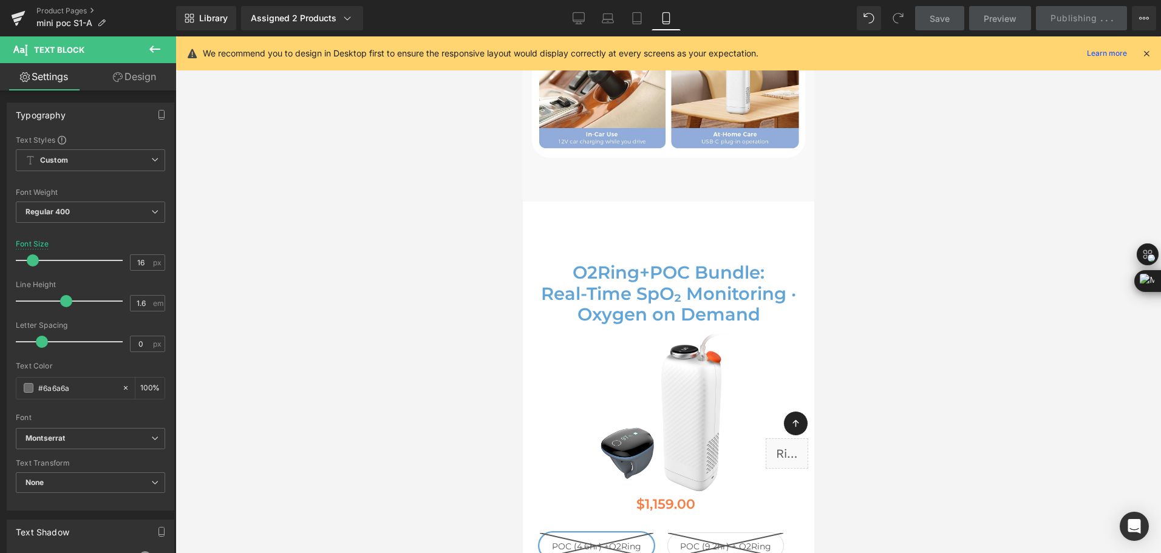
click at [806, 13] on div "Library Assigned 2 Products Product Preview Mini Portable O2 Concentrator Mini …" at bounding box center [668, 18] width 985 height 24
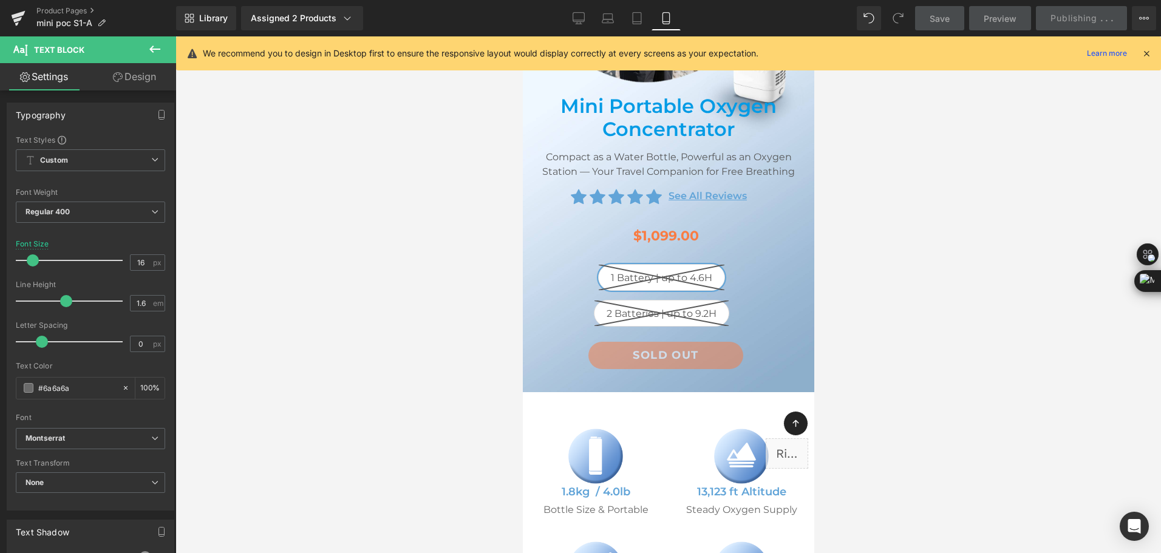
scroll to position [541, 0]
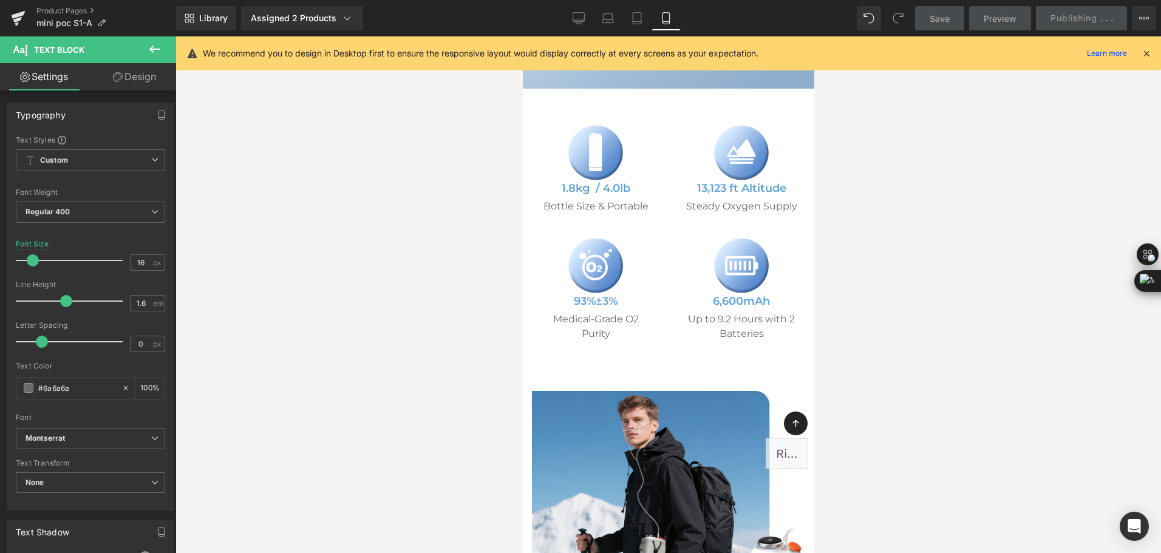
click at [740, 8] on div "Library Assigned 2 Products Product Preview Mini Portable O2 Concentrator Mini …" at bounding box center [668, 18] width 985 height 24
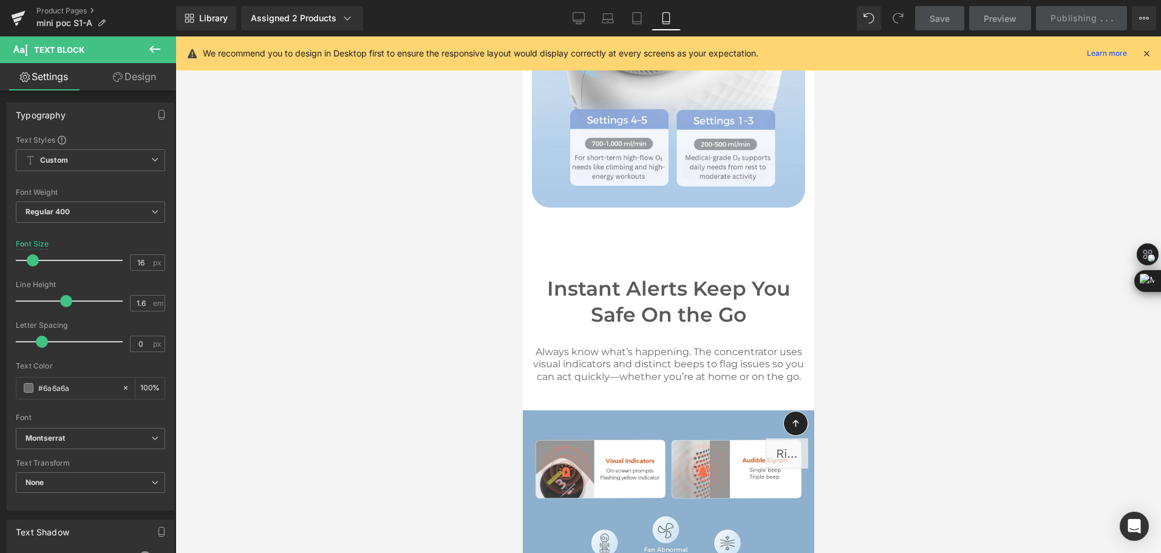
scroll to position [5217, 0]
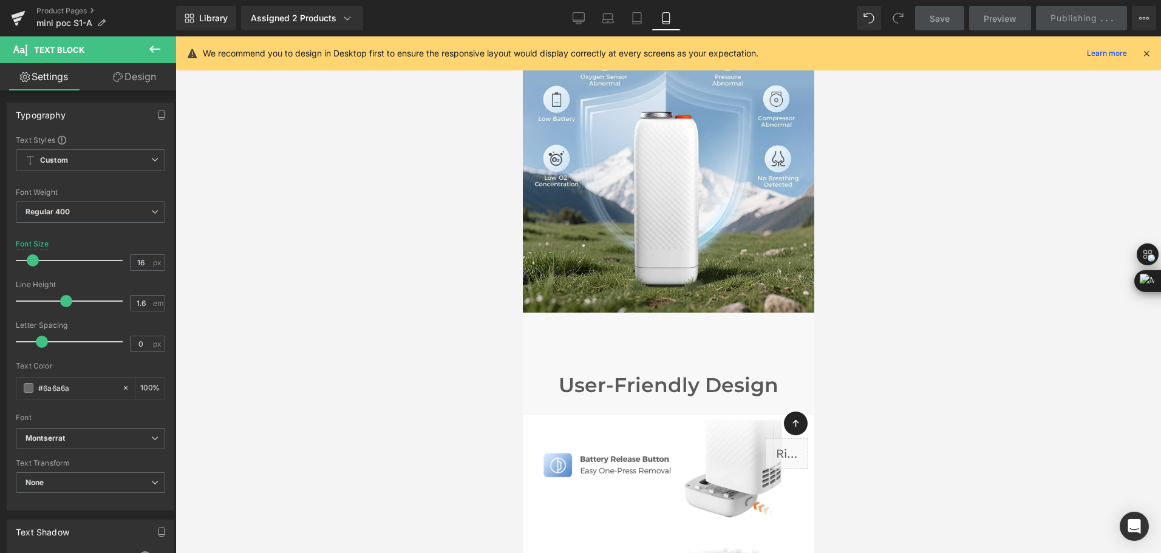
click at [811, 10] on div "Library Assigned 2 Products Product Preview Mini Portable O2 Concentrator Mini …" at bounding box center [668, 18] width 985 height 24
click at [806, 1] on div "Library Assigned 2 Products Product Preview Mini Portable O2 Concentrator Mini …" at bounding box center [668, 18] width 985 height 36
click at [767, 21] on div "Library Assigned 2 Products Product Preview Mini Portable O2 Concentrator Mini …" at bounding box center [668, 18] width 985 height 24
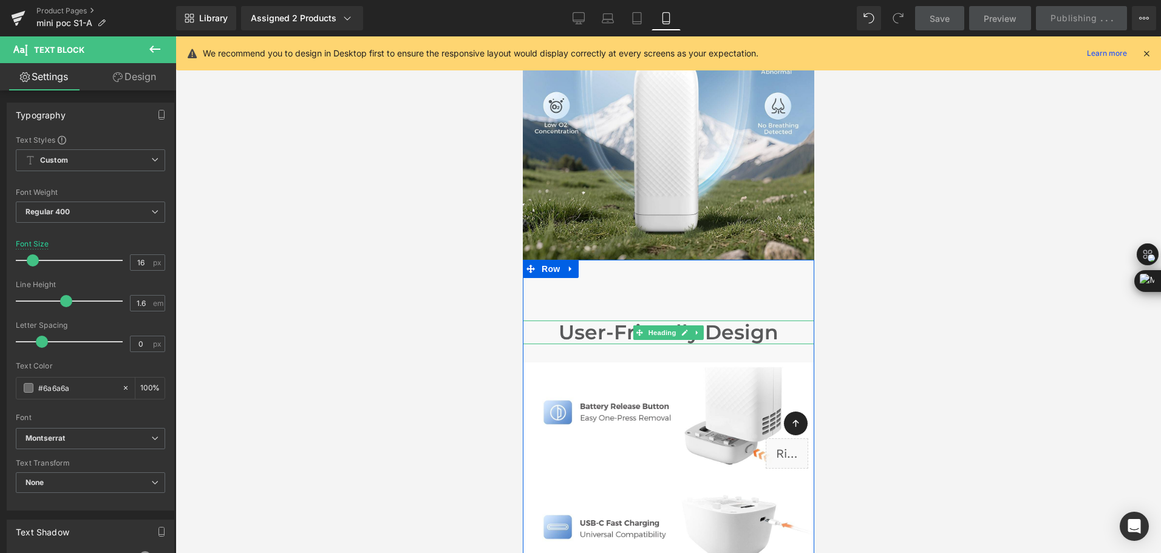
scroll to position [5338, 0]
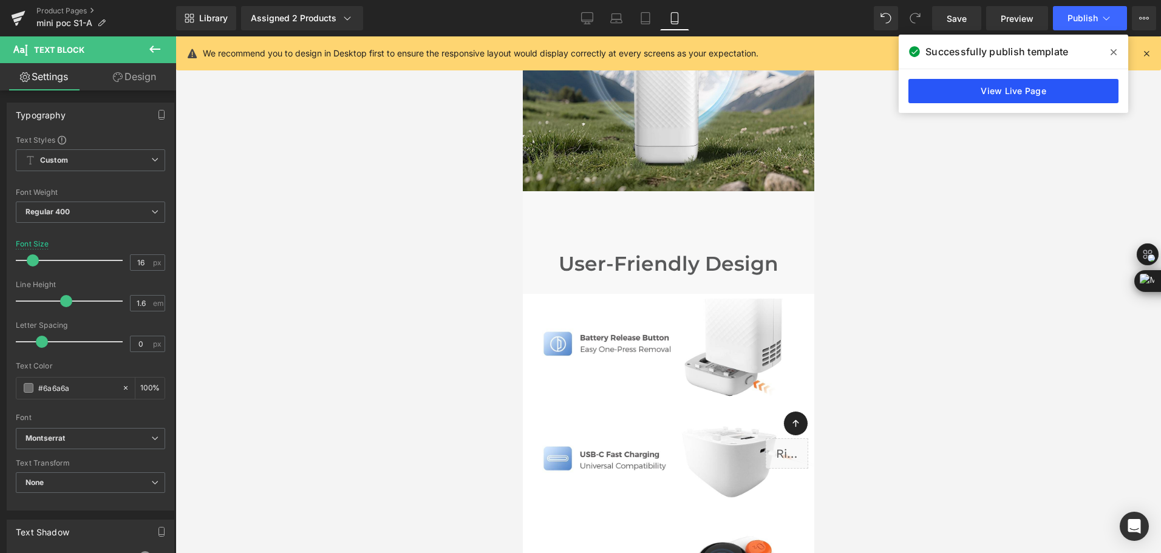
click at [1055, 86] on link "View Live Page" at bounding box center [1013, 91] width 210 height 24
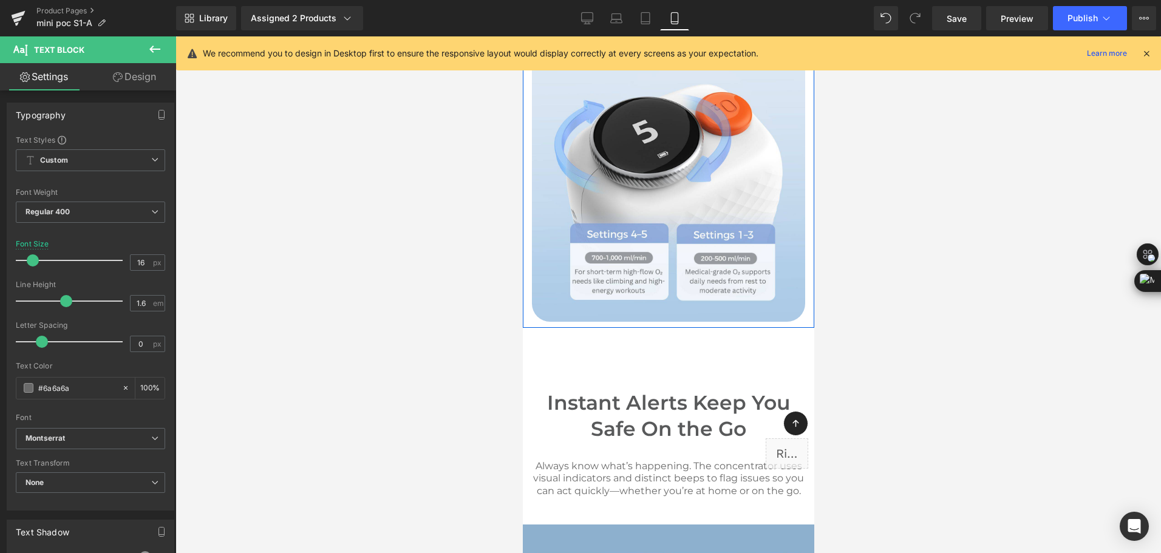
scroll to position [4792, 0]
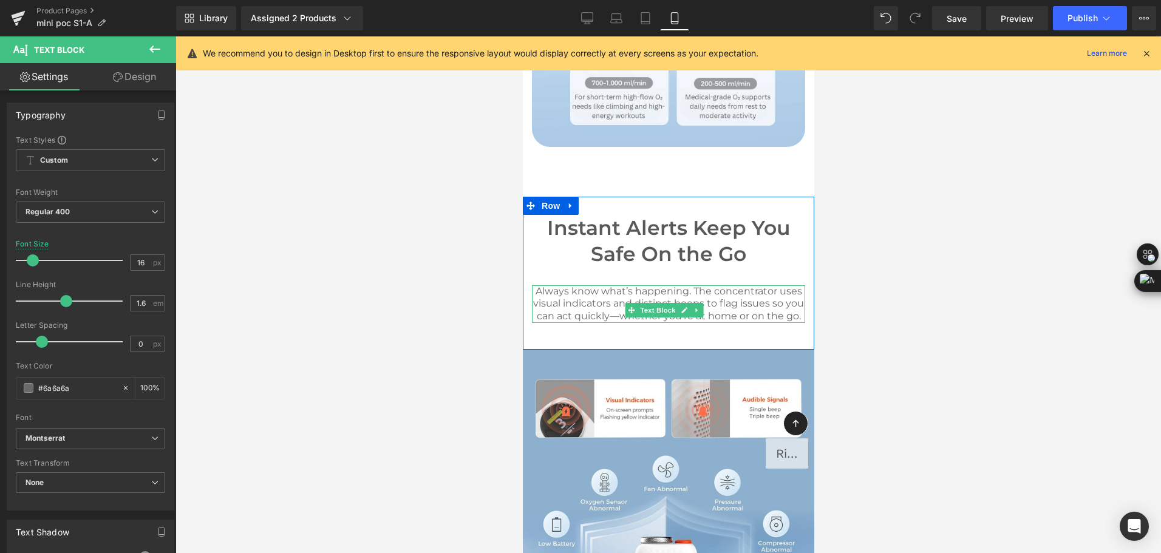
click at [669, 303] on span "Text Block" at bounding box center [657, 310] width 40 height 15
click at [684, 307] on icon at bounding box center [684, 310] width 6 height 6
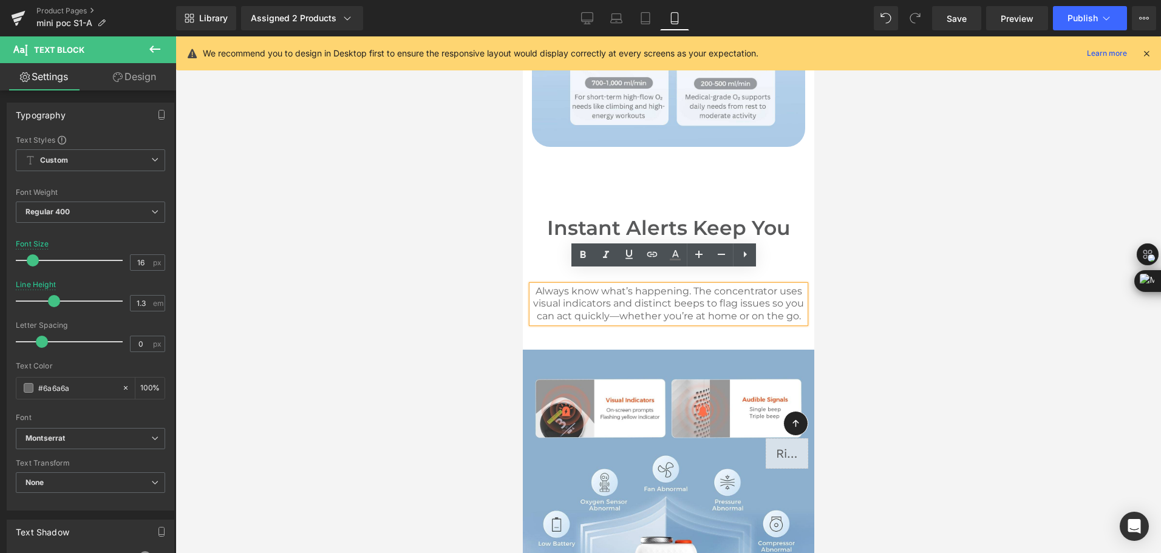
click at [684, 298] on p "Always know what’s happening. The concentrator uses visual indicators and disti…" at bounding box center [667, 304] width 273 height 38
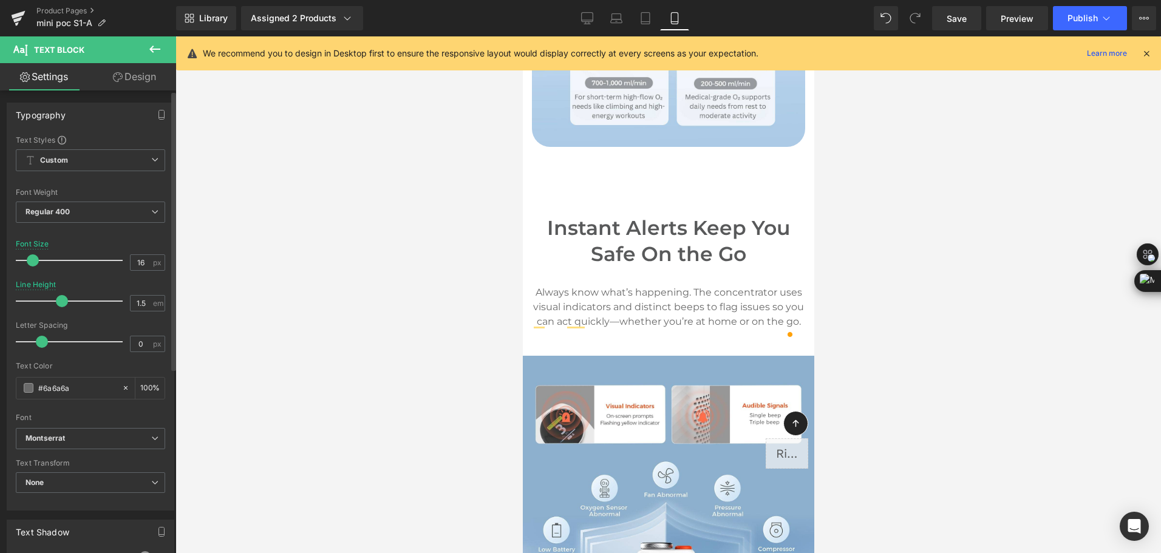
type input "1.6"
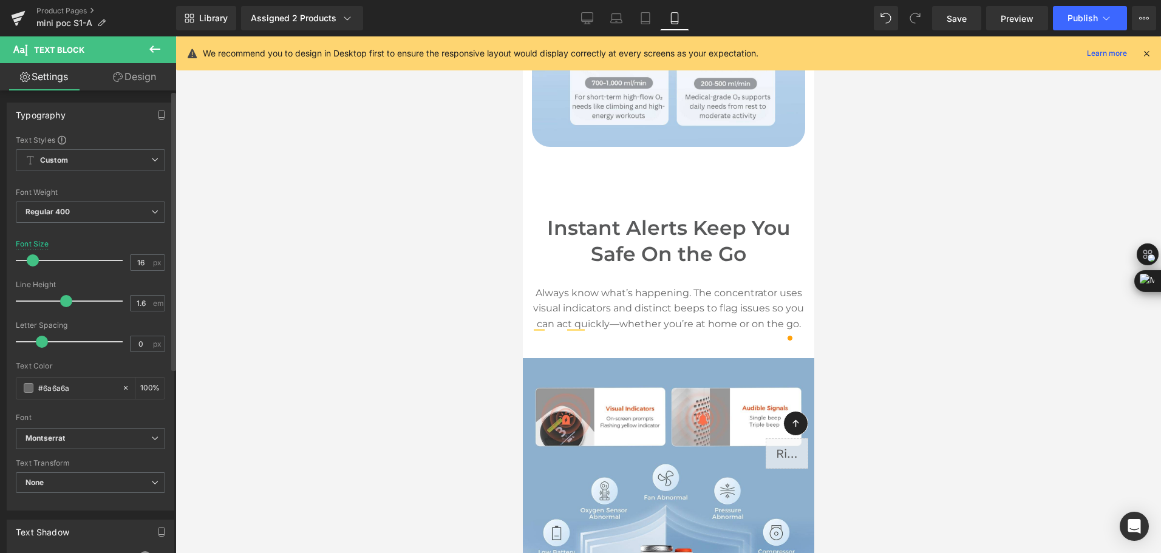
drag, startPoint x: 56, startPoint y: 298, endPoint x: 67, endPoint y: 299, distance: 11.7
click at [67, 299] on span at bounding box center [66, 301] width 12 height 12
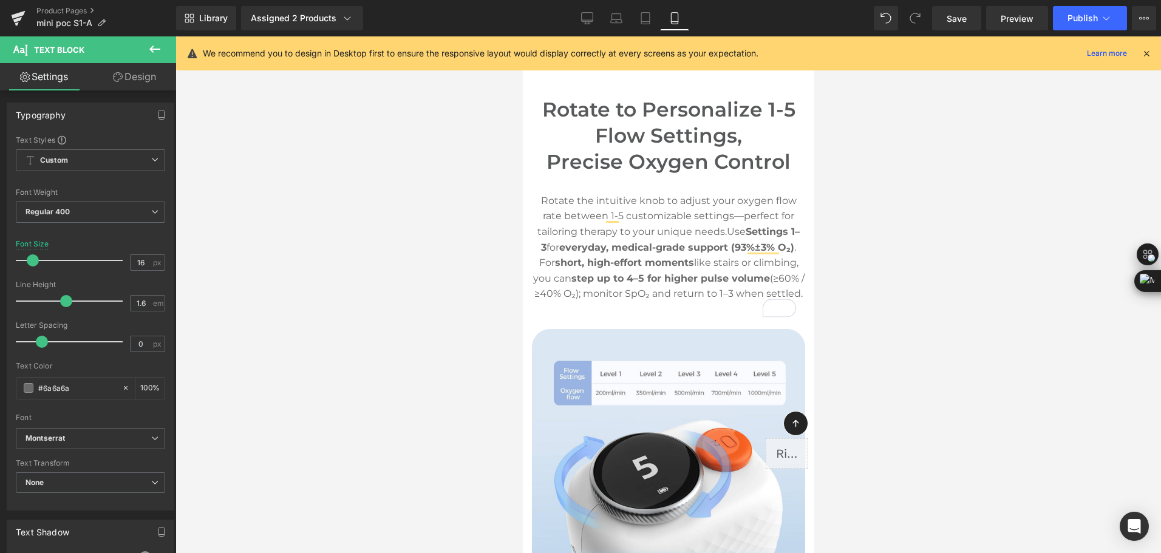
scroll to position [4245, 0]
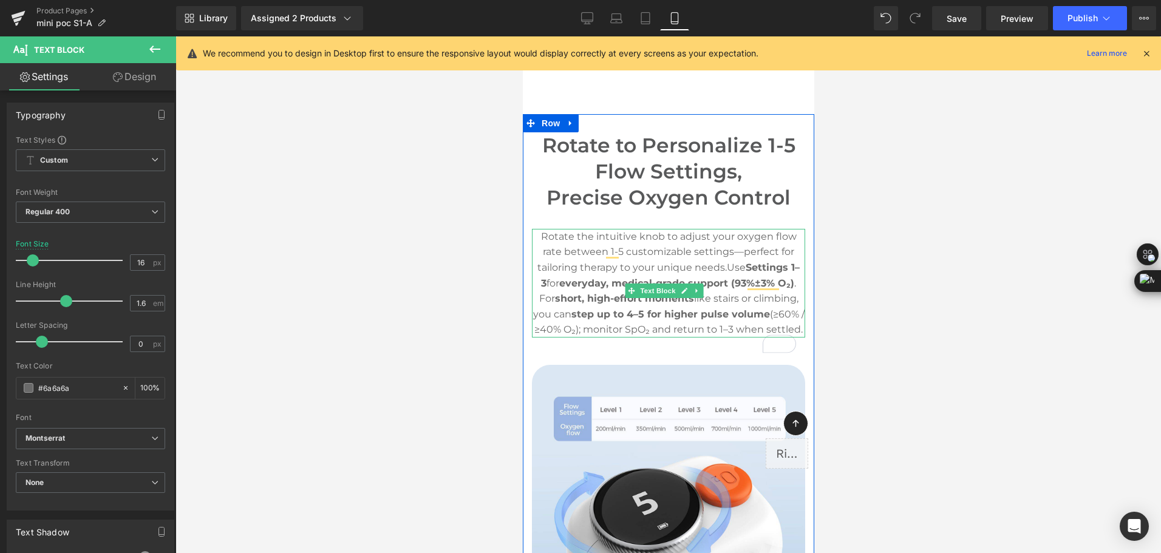
click at [614, 255] on p "Rotate the intuitive knob to adjust your oxygen flow rate between 1-5 customiza…" at bounding box center [667, 283] width 273 height 109
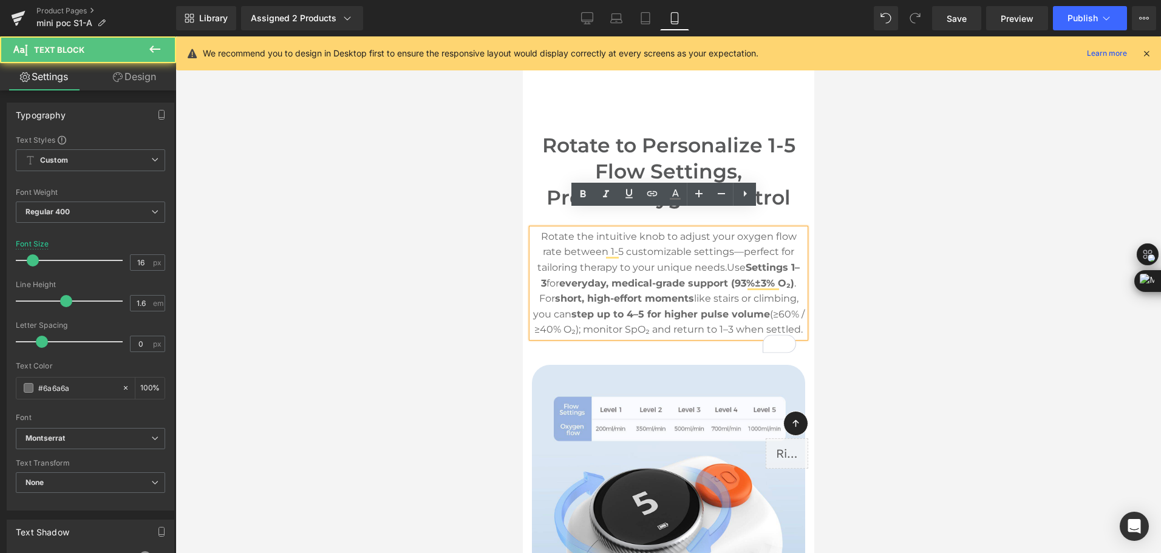
click at [614, 256] on p "Rotate the intuitive knob to adjust your oxygen flow rate between 1-5 customiza…" at bounding box center [667, 283] width 273 height 109
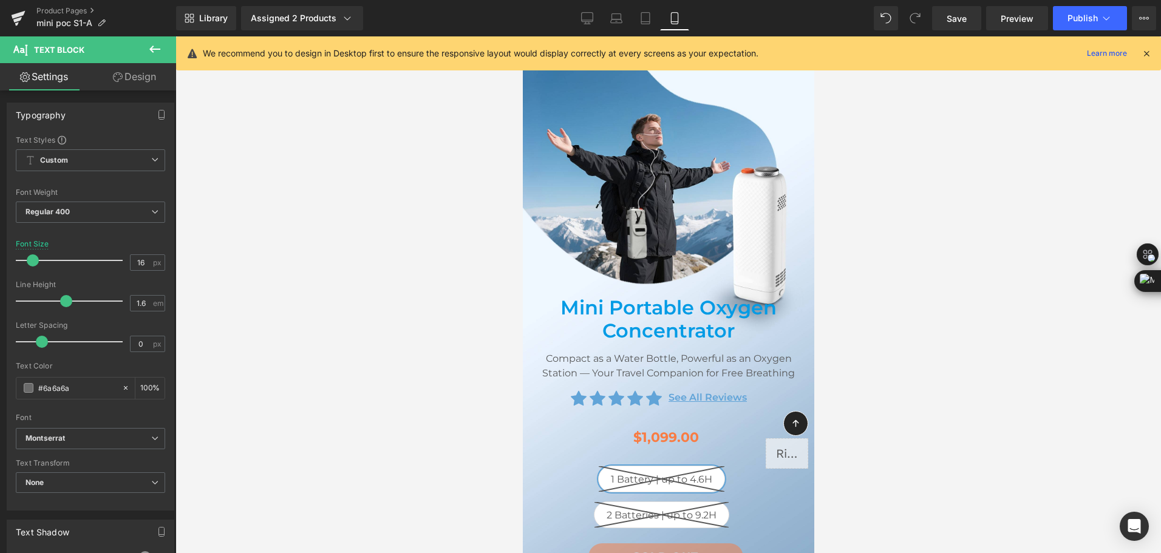
scroll to position [0, 0]
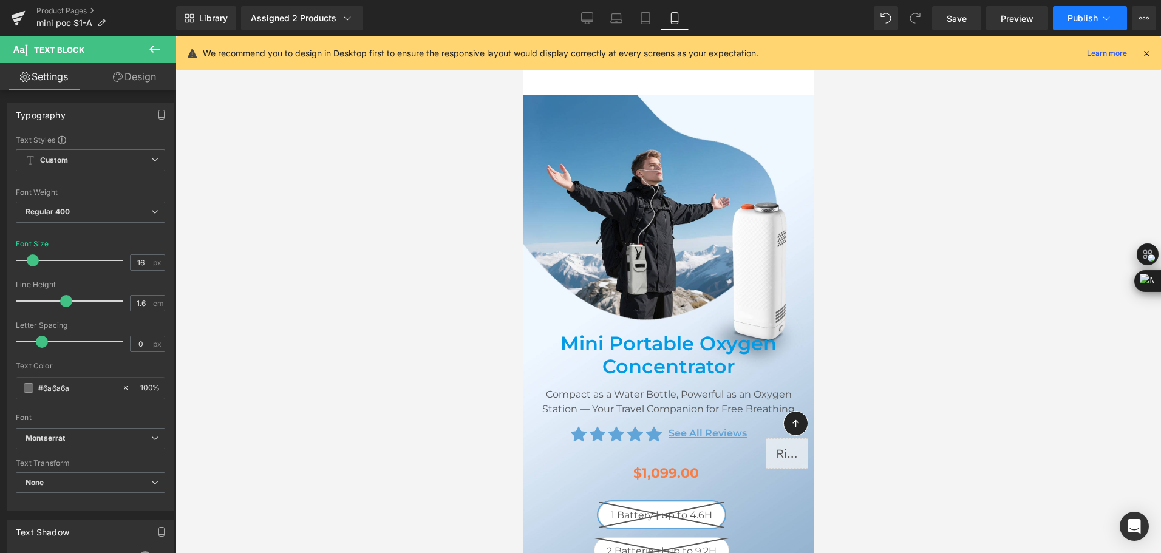
click at [1104, 21] on icon at bounding box center [1106, 18] width 12 height 12
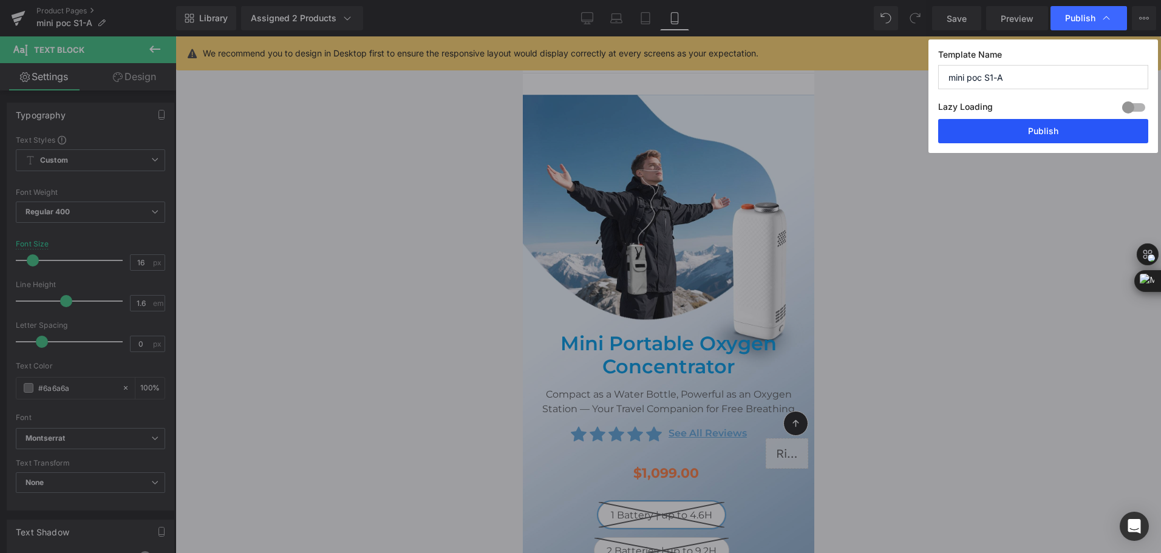
click at [1069, 129] on button "Publish" at bounding box center [1043, 131] width 210 height 24
